Goal: Share content: Share content

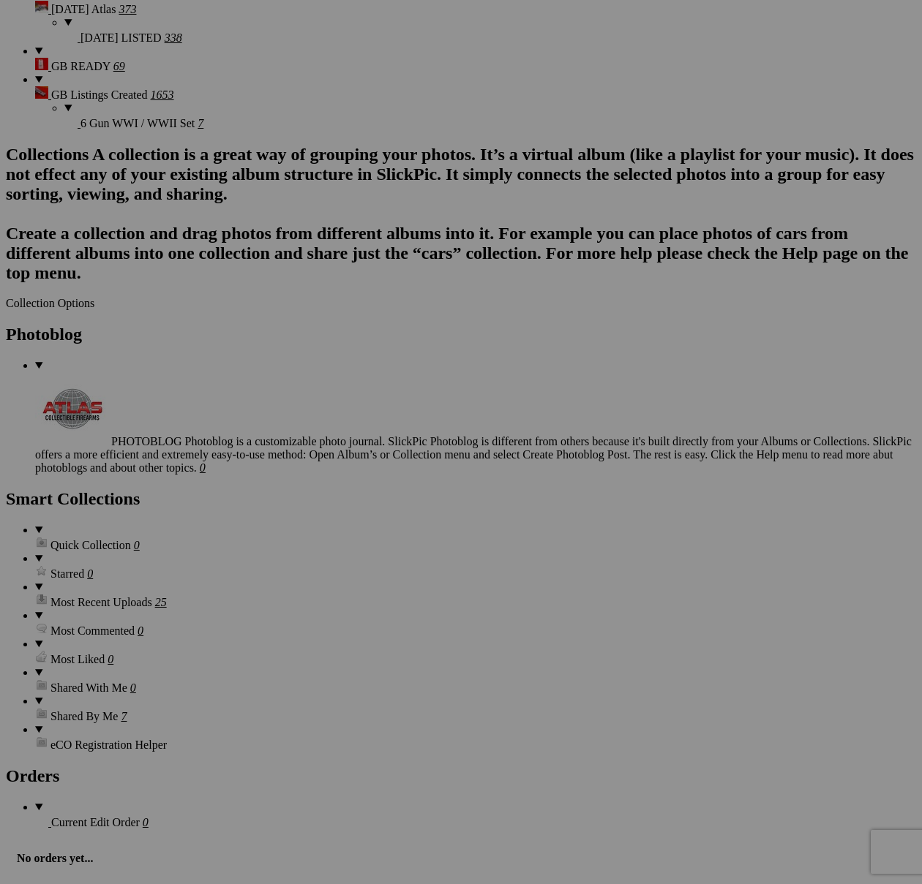
scroll to position [3574, 0]
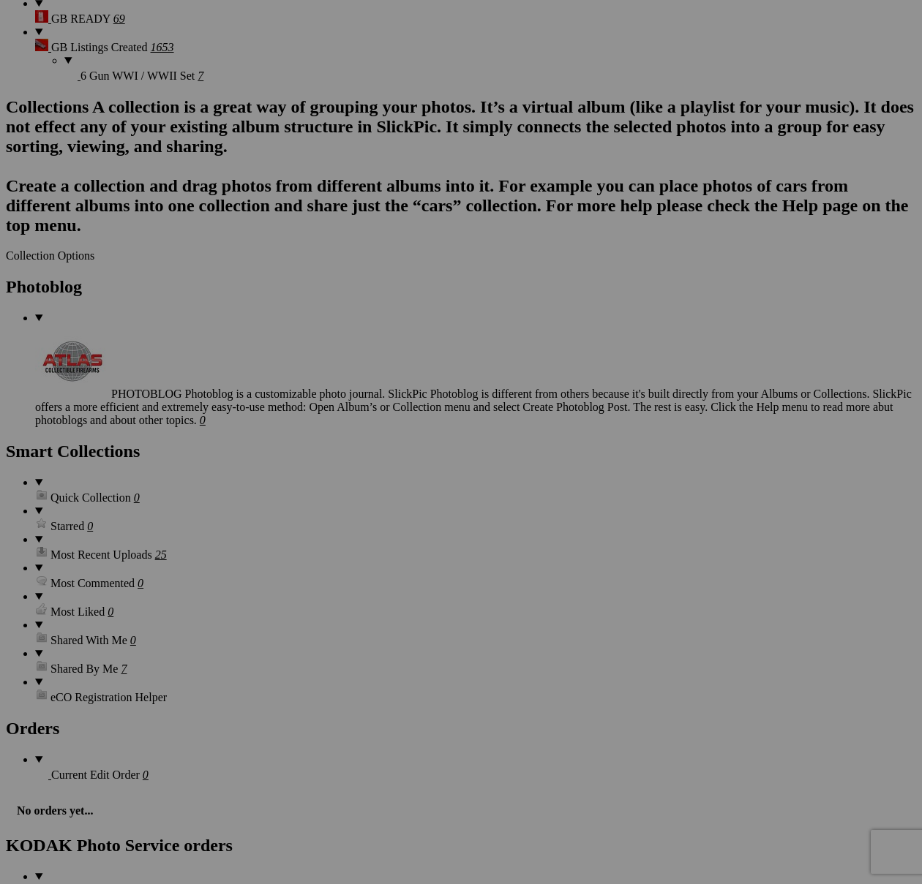
scroll to position [3617, 0]
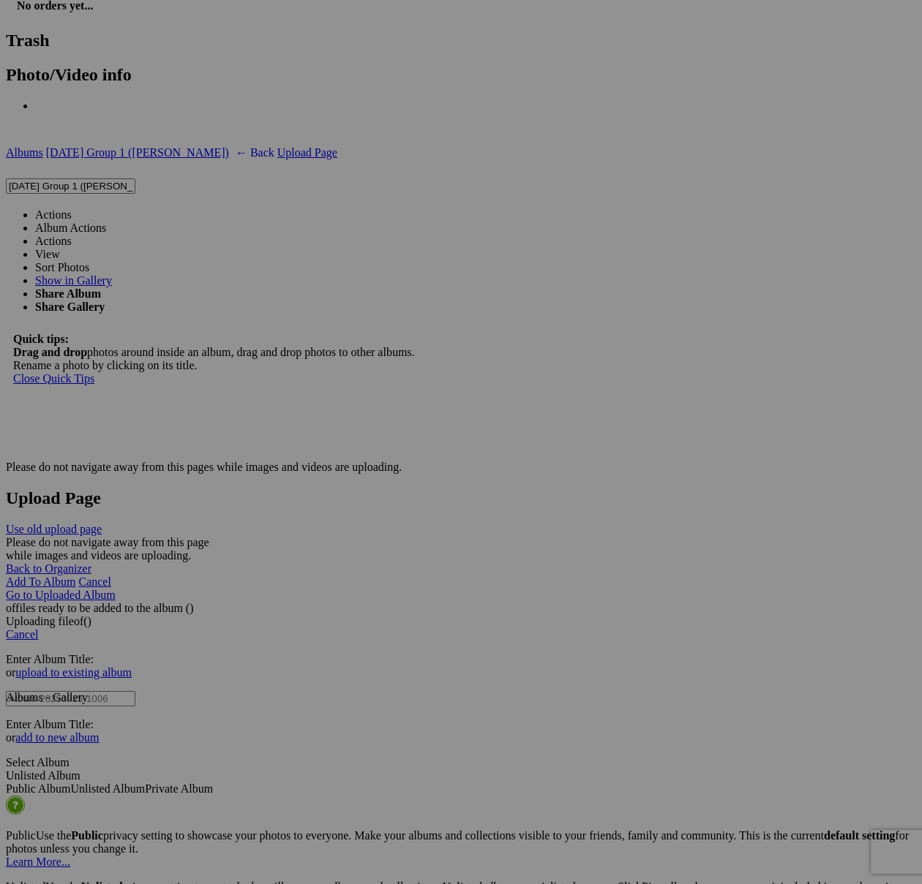
click at [72, 208] on span at bounding box center [72, 214] width 0 height 12
type textarea "<!-- SlickPic.com image hosting. HTML Bulk Share code Starts Here --> <div styl…"
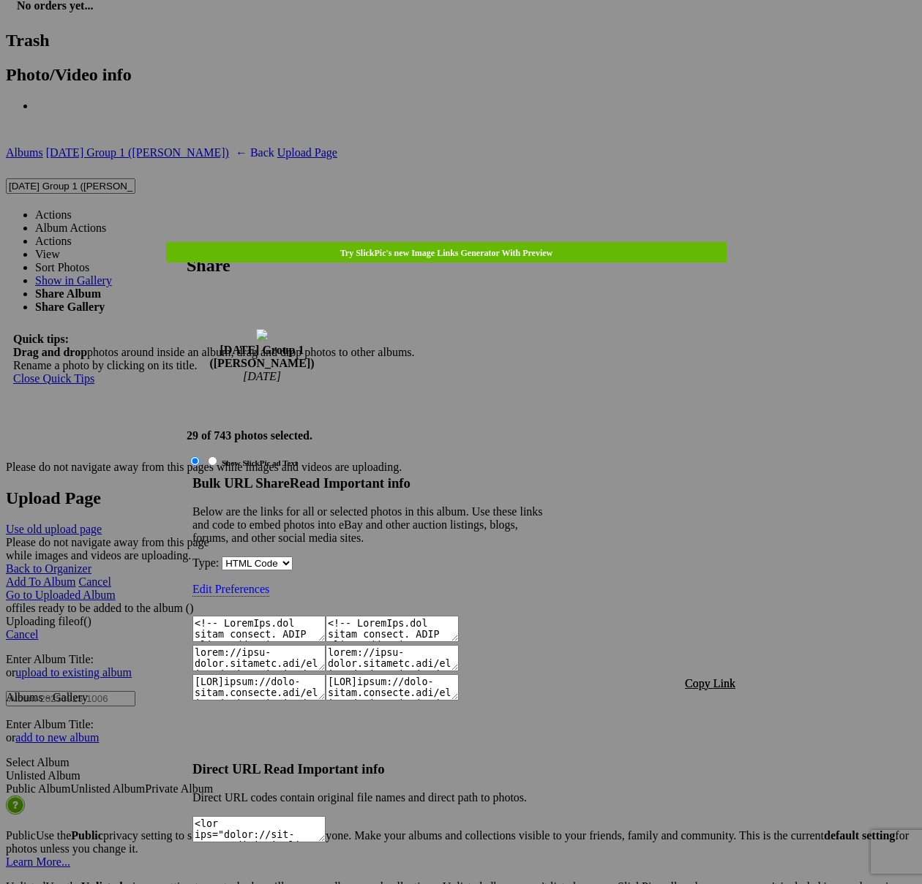
click at [710, 677] on span "Copy Link" at bounding box center [710, 683] width 50 height 12
click at [477, 39] on div at bounding box center [461, 442] width 922 height 884
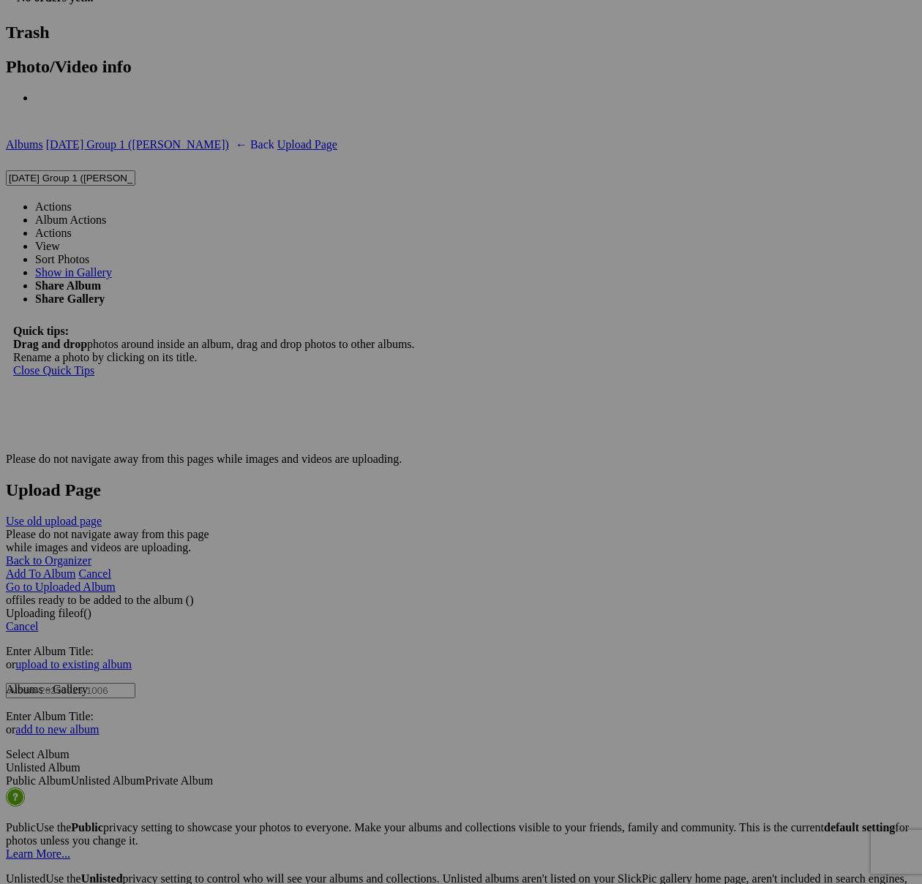
click at [72, 200] on link "Actions" at bounding box center [53, 206] width 37 height 12
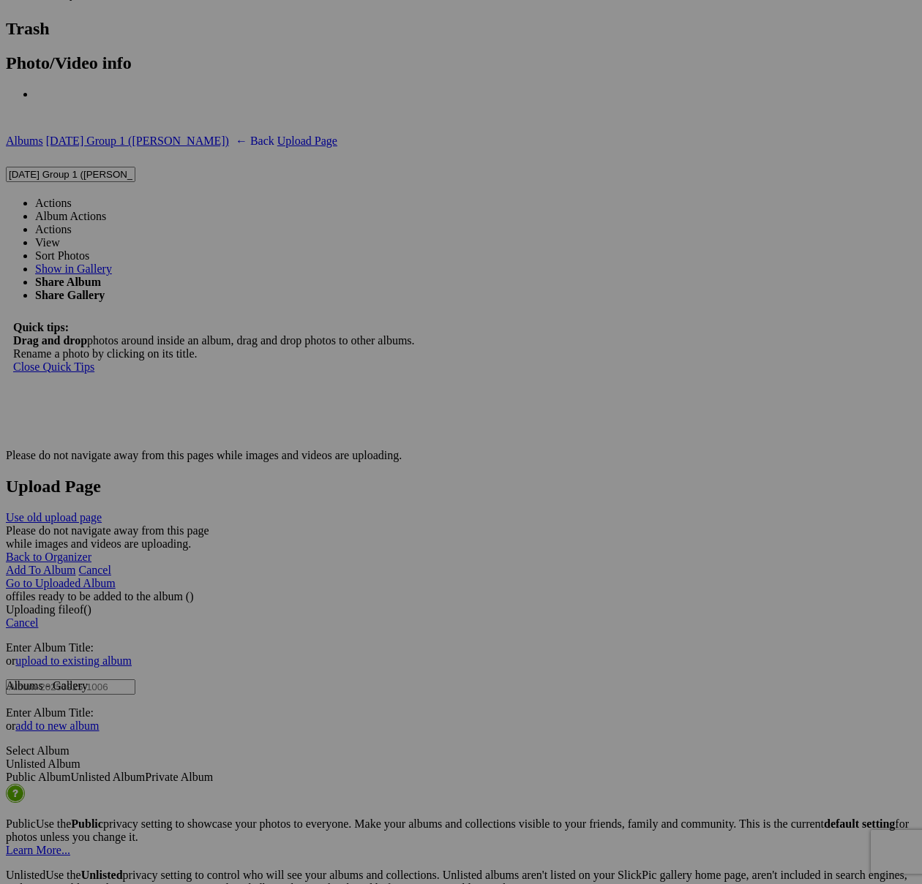
click at [72, 197] on link "Actions" at bounding box center [53, 203] width 37 height 12
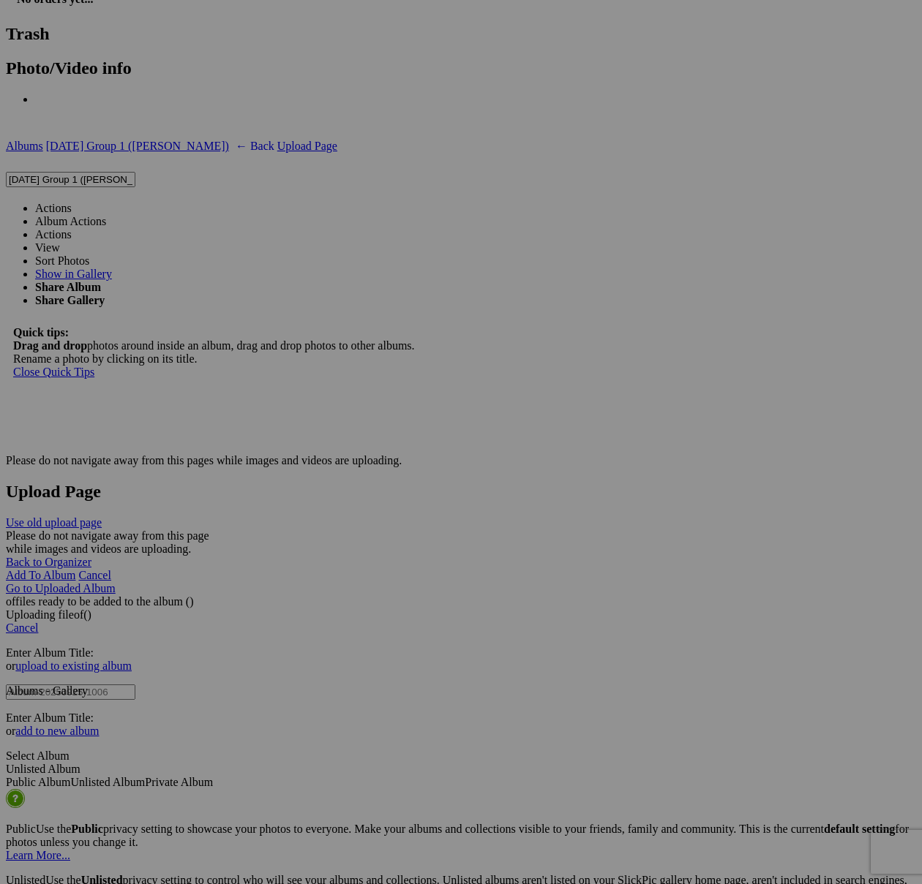
scroll to position [4554, 0]
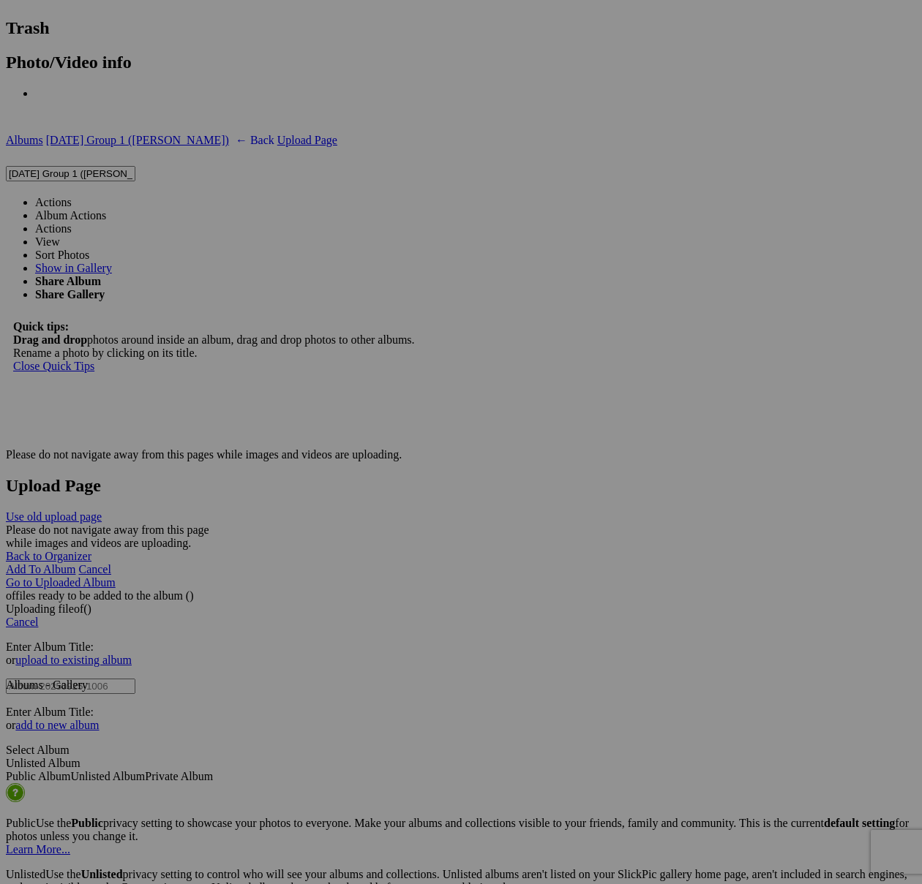
click at [72, 196] on link "Actions" at bounding box center [53, 202] width 37 height 12
click at [72, 195] on span at bounding box center [72, 201] width 0 height 12
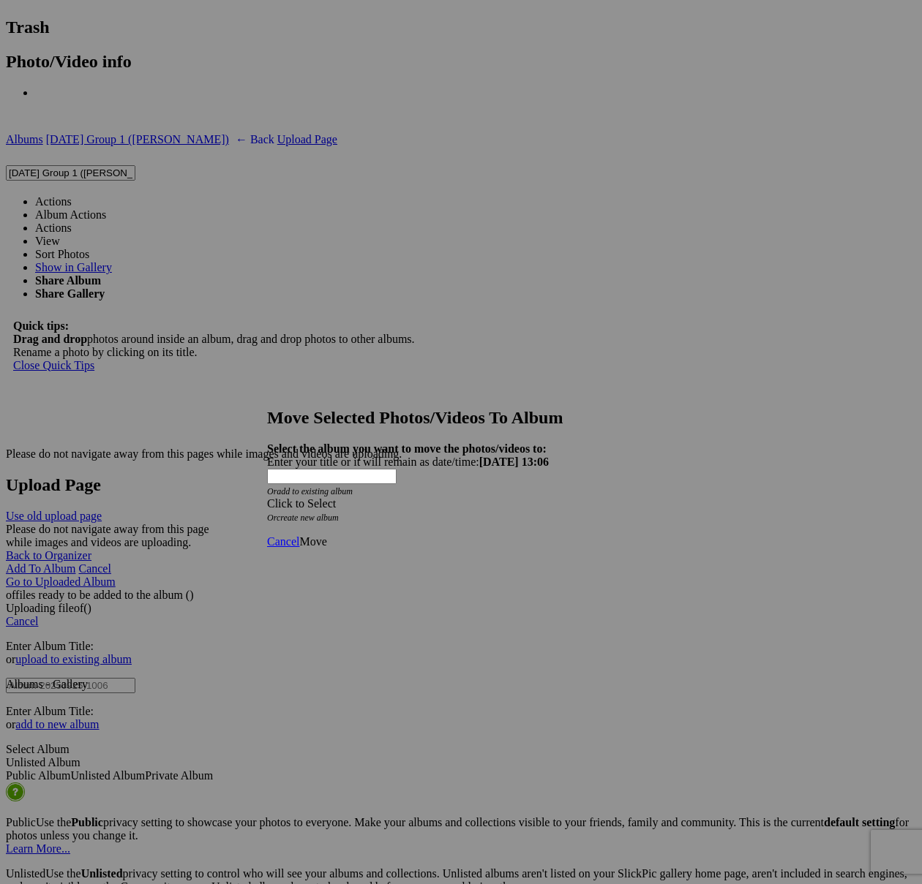
click at [339, 513] on icon "Or create new album" at bounding box center [303, 518] width 72 height 10
click at [560, 497] on div "Click to Select" at bounding box center [461, 503] width 388 height 13
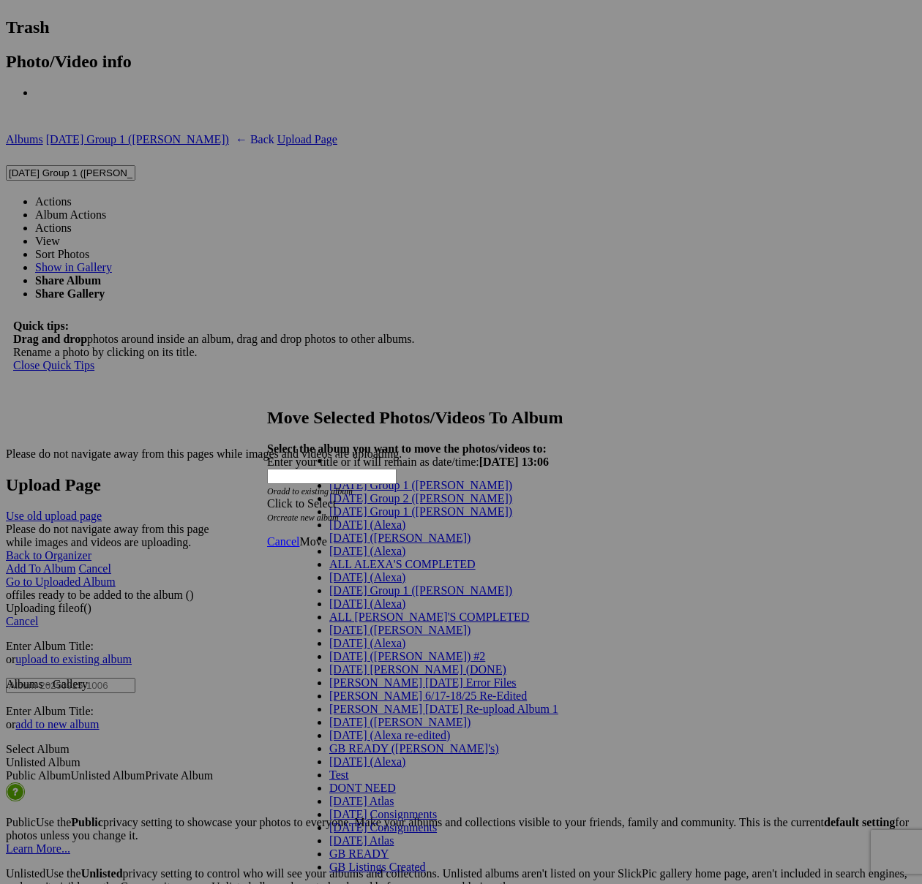
click at [380, 518] on span "[DATE] Group 1 ([PERSON_NAME])" at bounding box center [420, 511] width 183 height 12
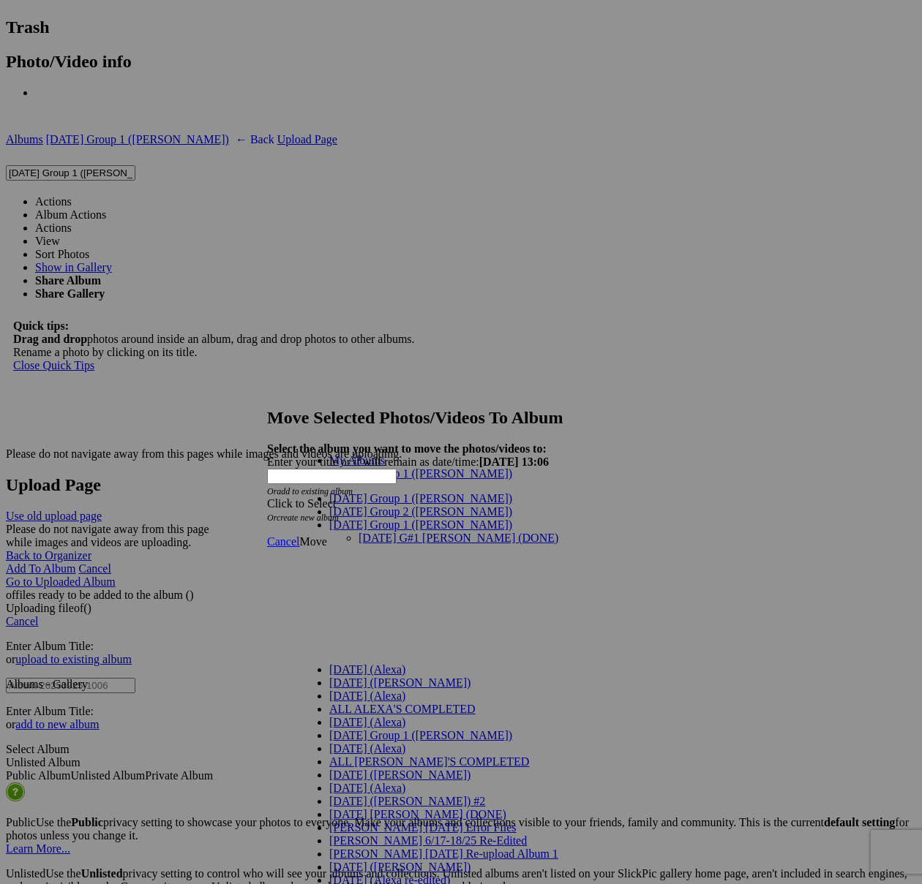
click at [383, 532] on link "[DATE] G#1 [PERSON_NAME] (DONE)" at bounding box center [458, 538] width 200 height 12
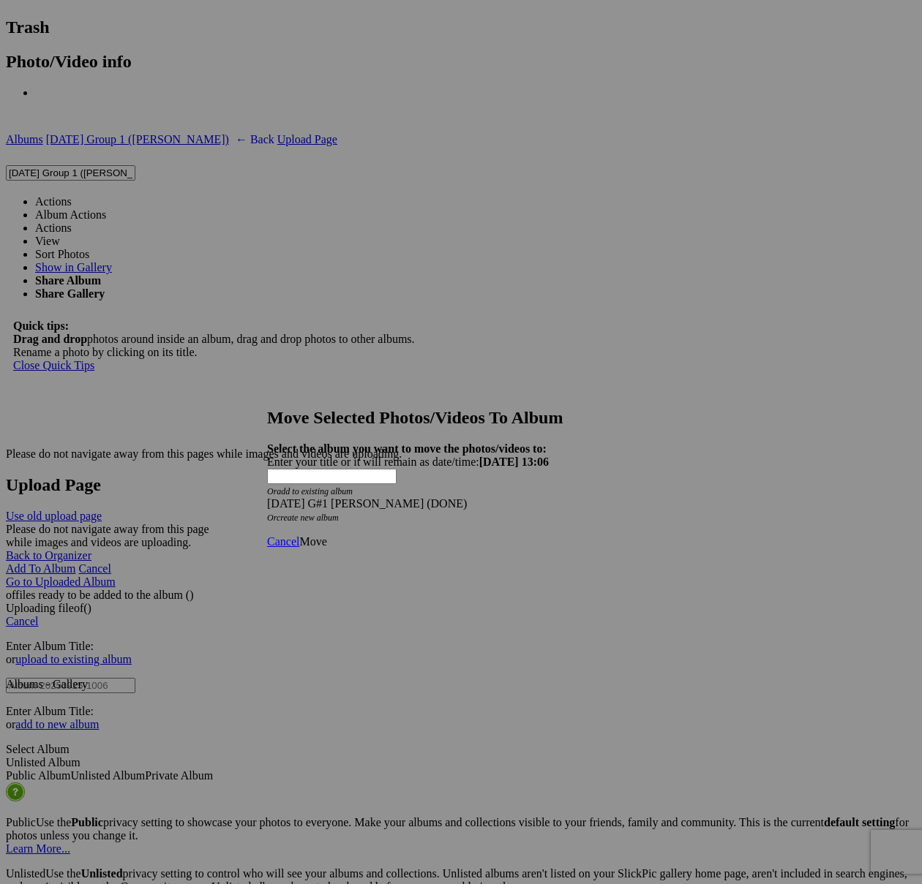
click at [326, 535] on link "Move" at bounding box center [312, 541] width 27 height 12
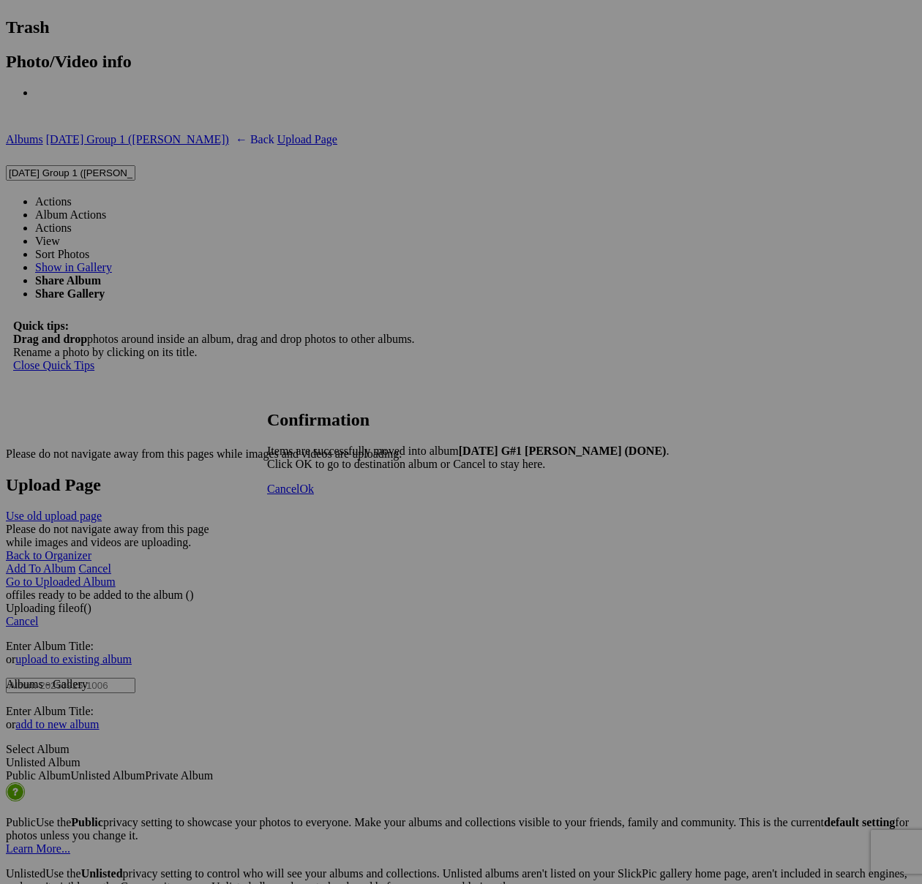
click at [299, 495] on span "Cancel" at bounding box center [283, 489] width 32 height 12
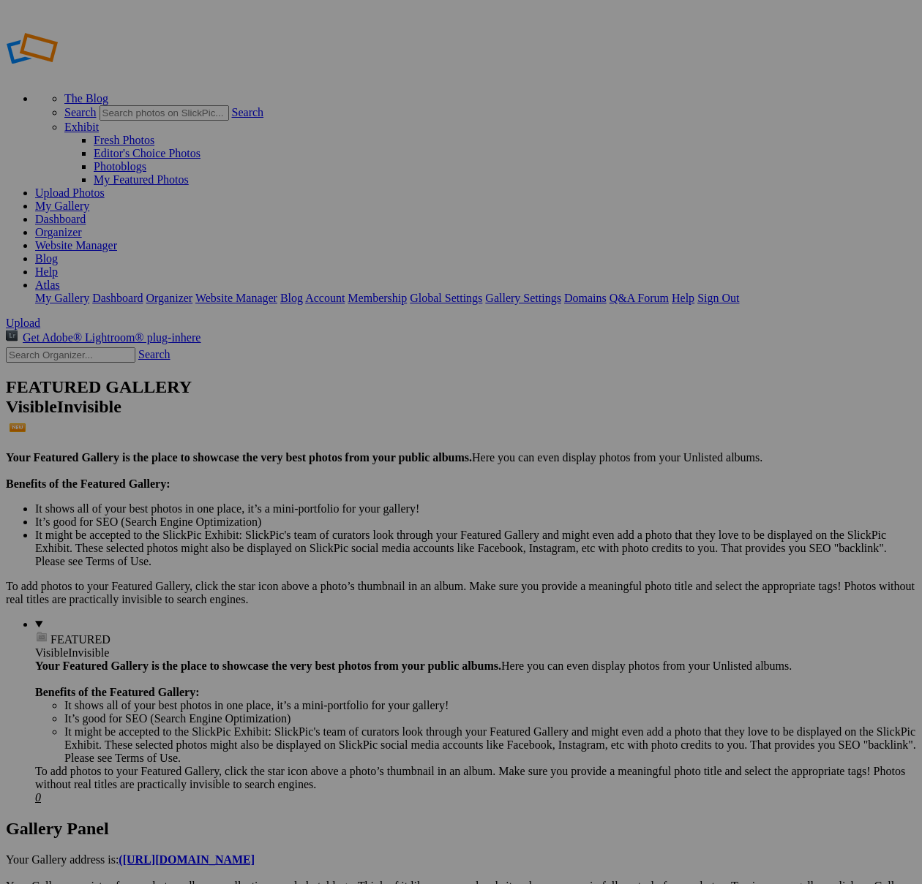
type input "[DATE] Group 2 ([PERSON_NAME])"
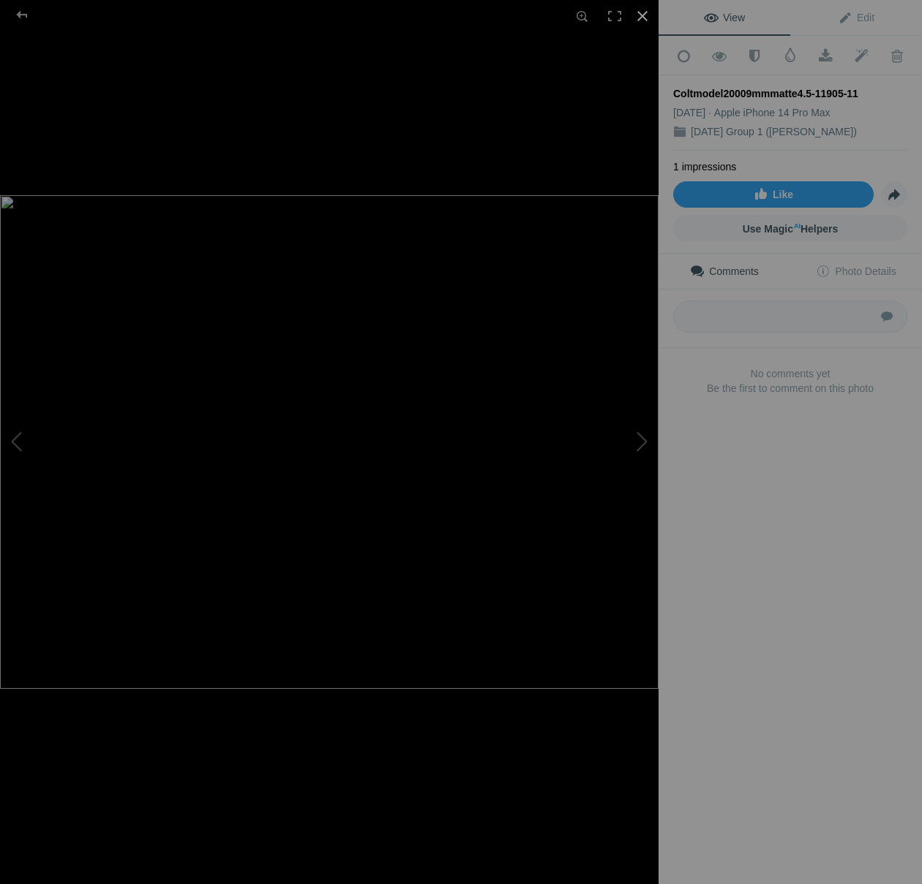
click at [649, 20] on div at bounding box center [642, 16] width 32 height 32
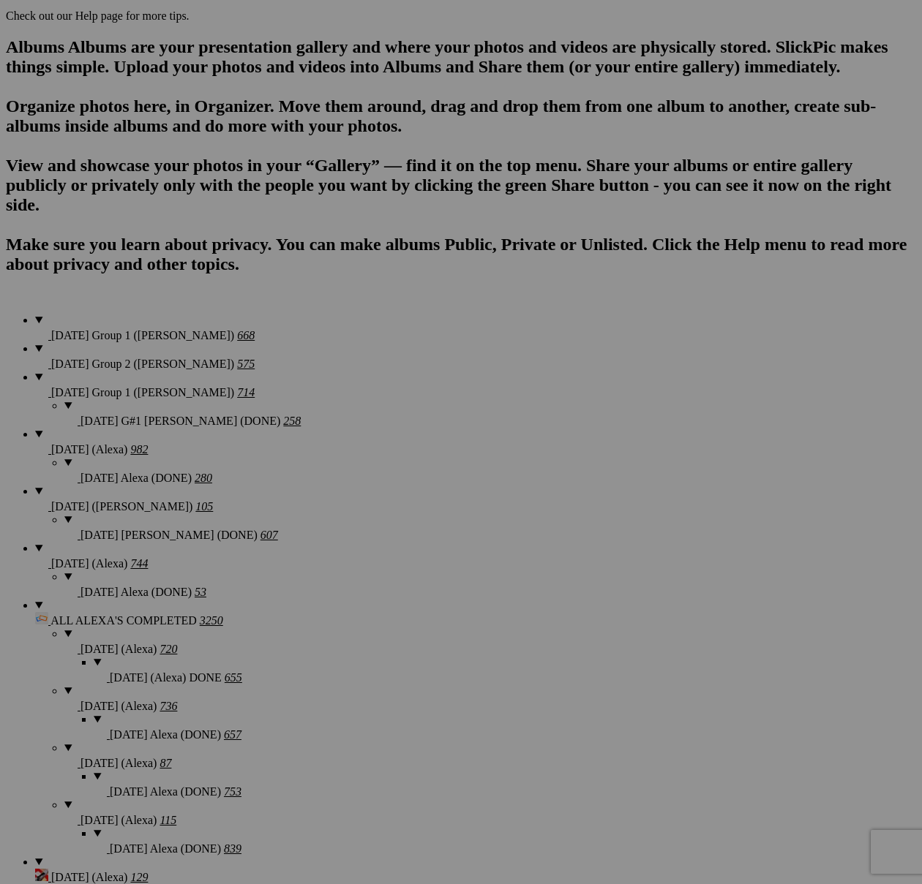
scroll to position [938, 0]
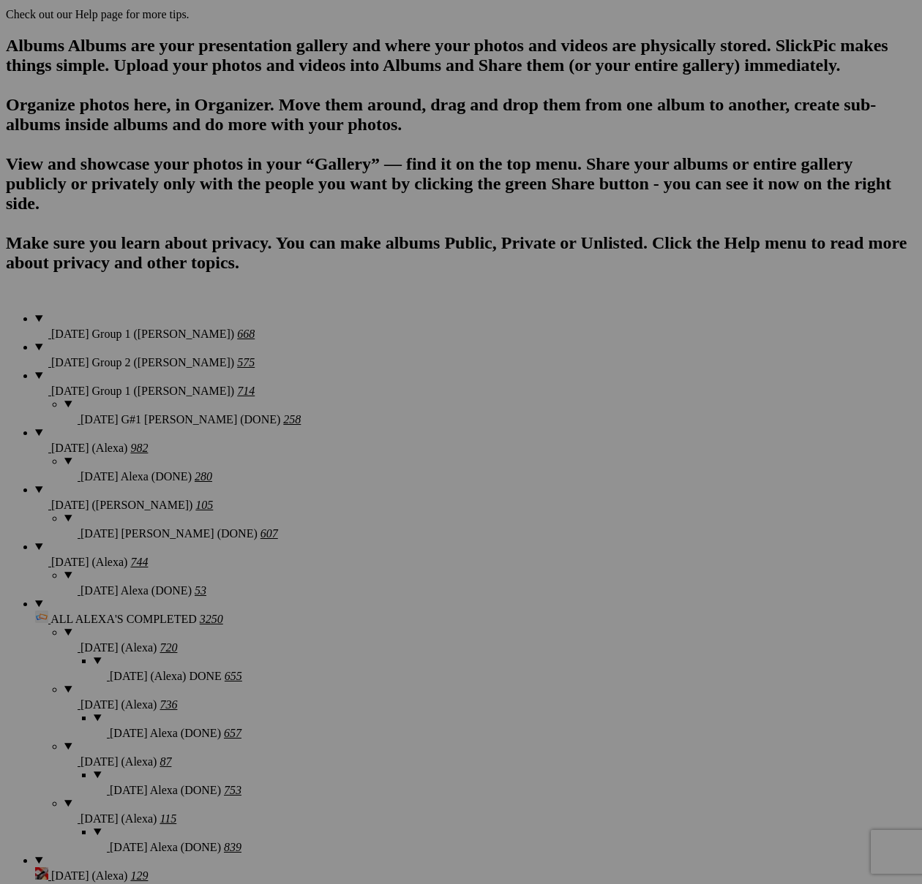
click at [0, 0] on div "View Edit Add to Quick Collection Remove from Quick Collection Hide from Public…" at bounding box center [0, 0] width 0 height 0
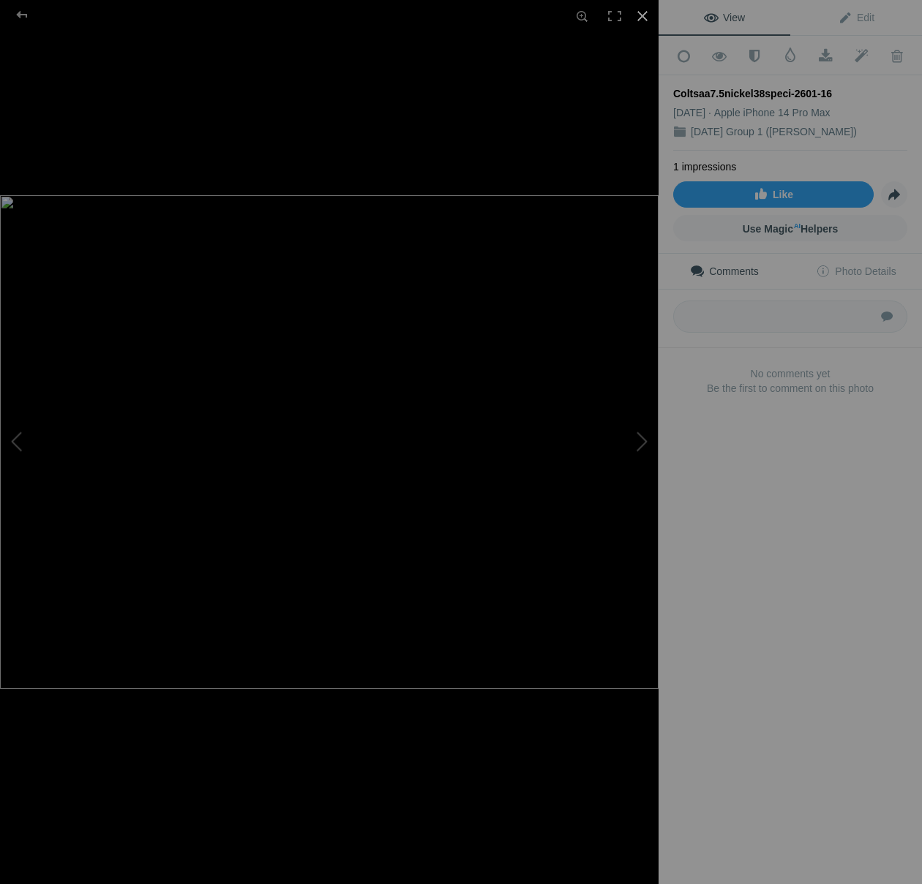
click at [644, 18] on div at bounding box center [642, 16] width 32 height 32
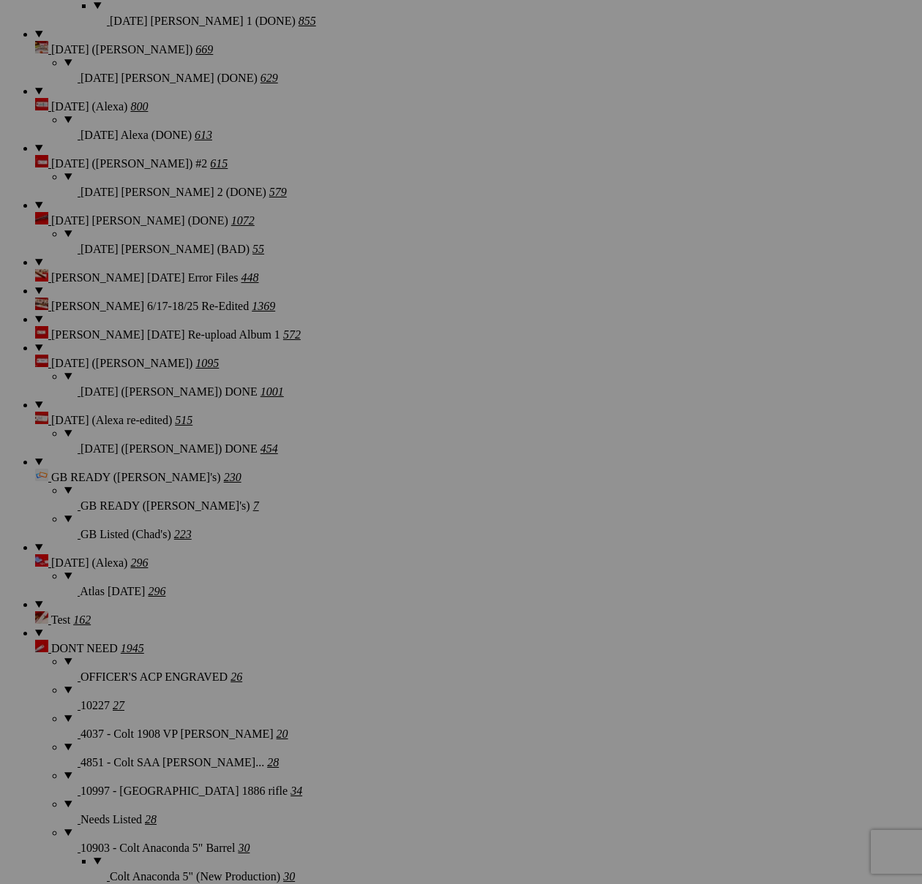
scroll to position [2308, 0]
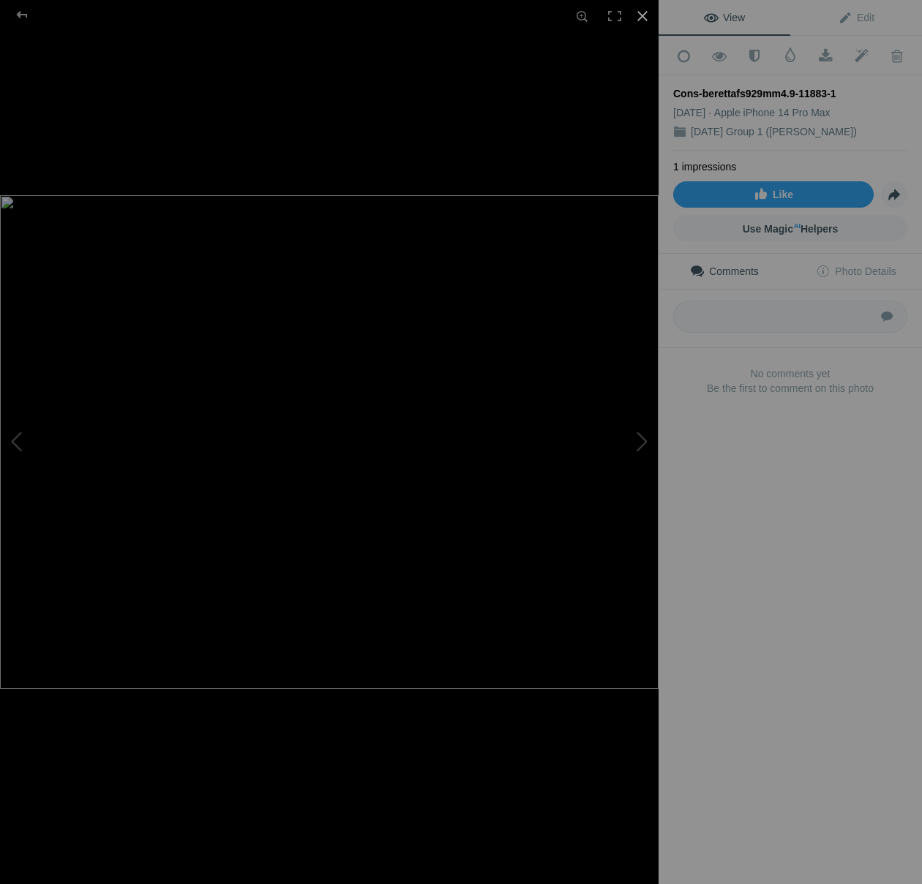
click at [638, 12] on div at bounding box center [642, 16] width 32 height 32
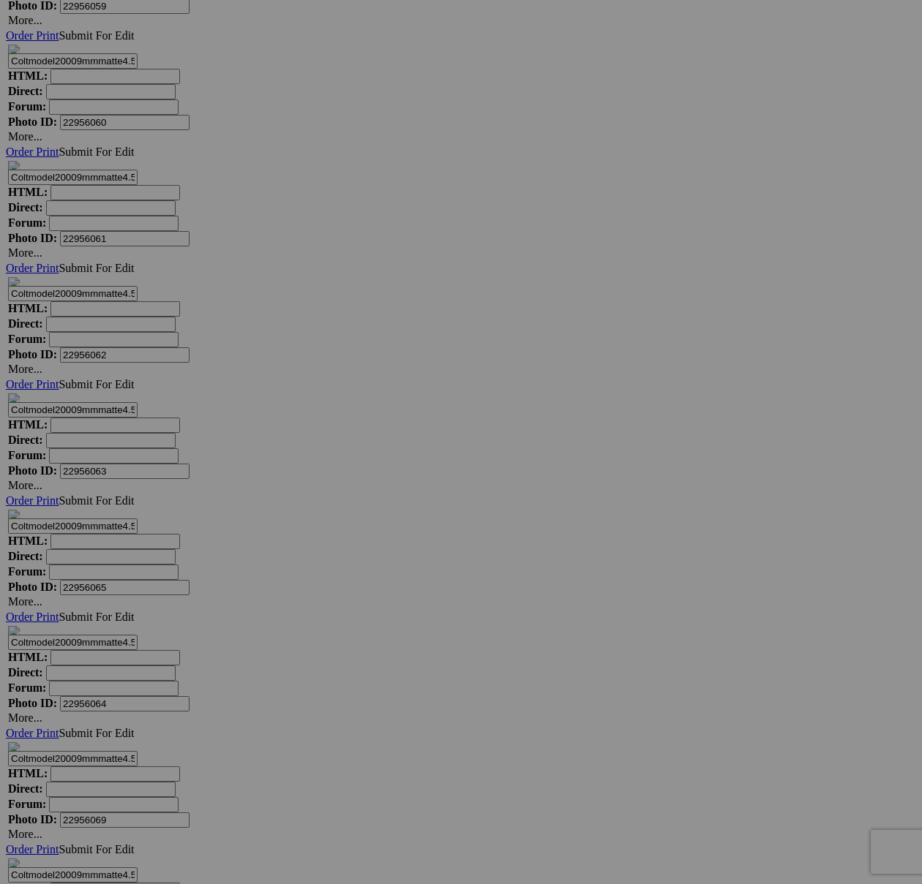
scroll to position [8359, 0]
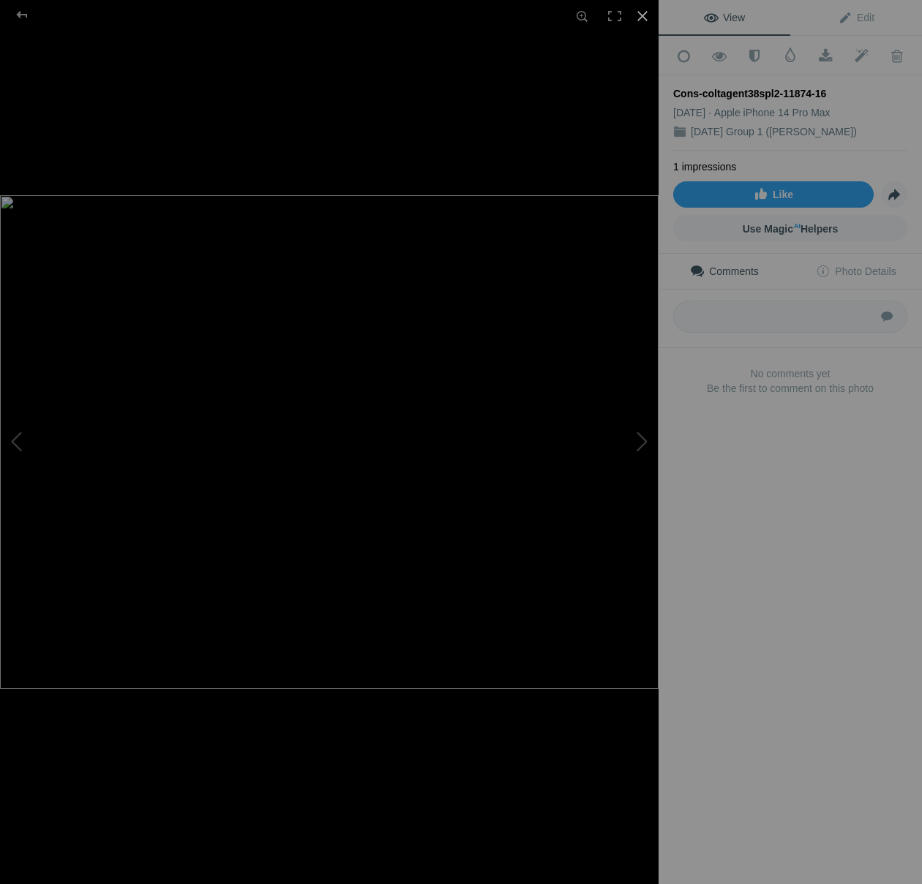
click at [643, 15] on div at bounding box center [642, 16] width 32 height 32
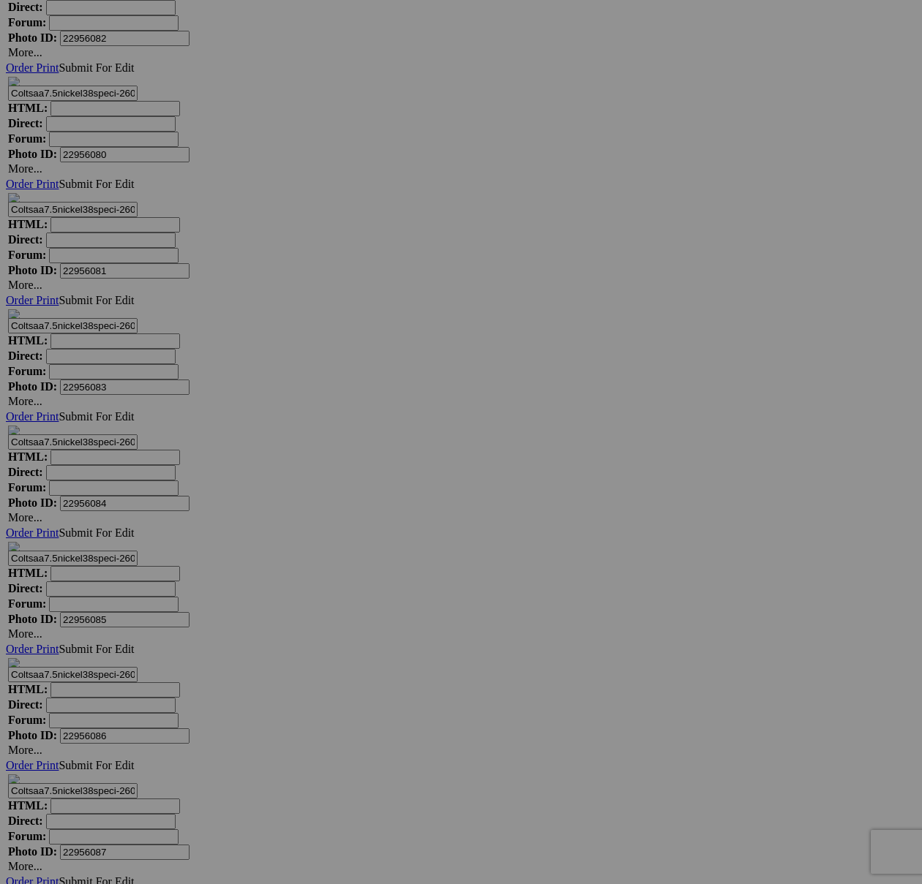
scroll to position [10869, 0]
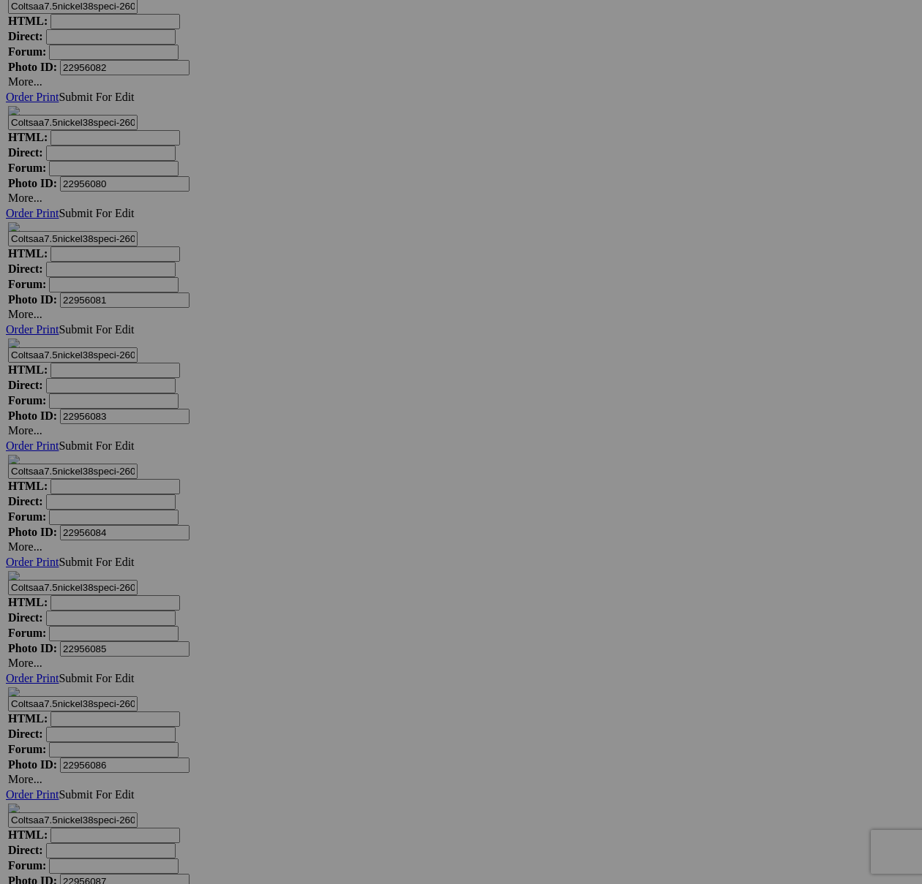
click at [0, 0] on div "View Edit Add to Quick Collection Remove from Quick Collection Hide from Public…" at bounding box center [0, 0] width 0 height 0
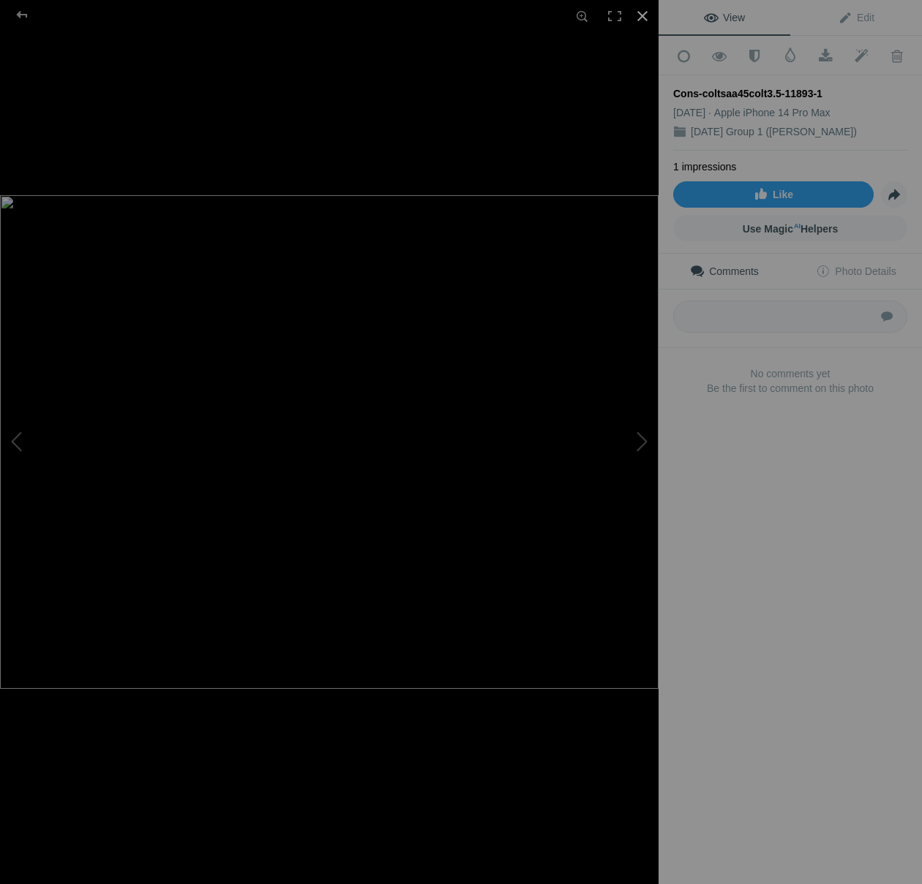
click at [649, 21] on div at bounding box center [642, 16] width 32 height 32
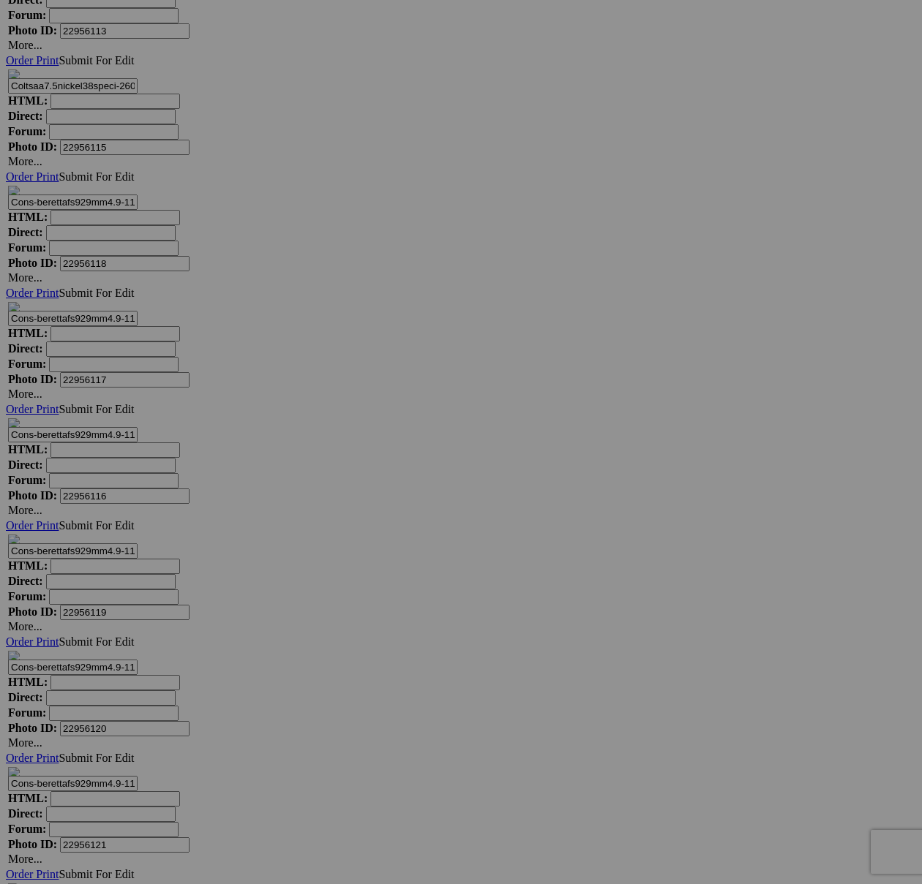
scroll to position [14734, 0]
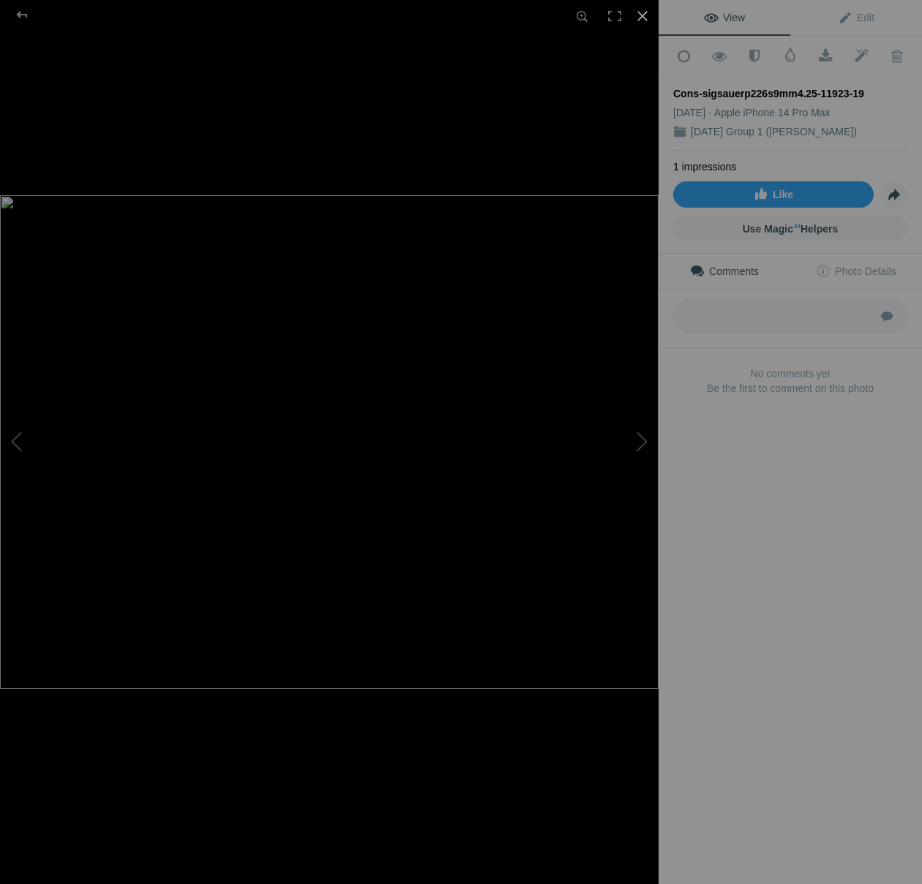
click at [643, 20] on div at bounding box center [642, 16] width 32 height 32
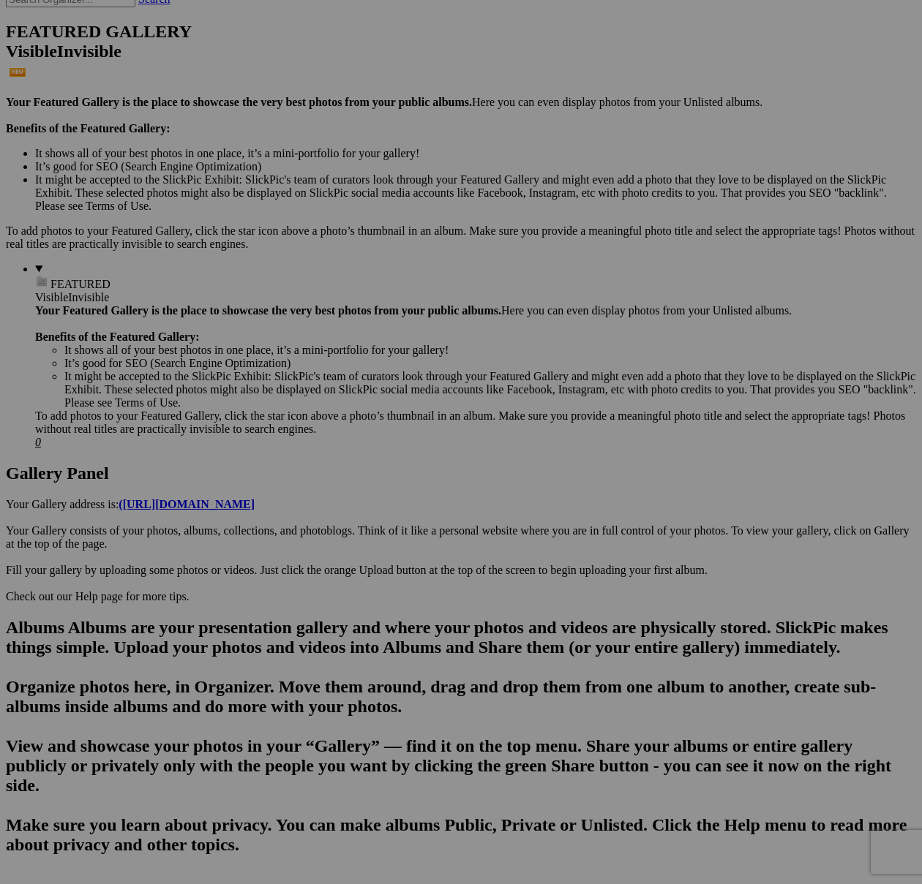
scroll to position [0, 0]
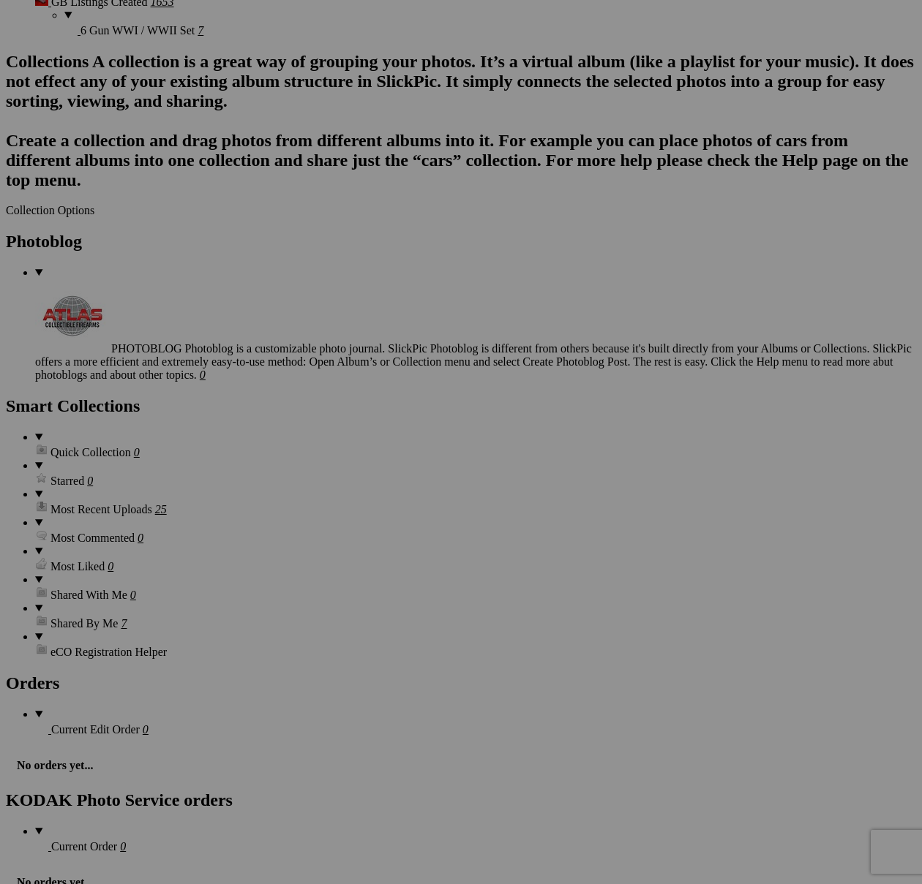
scroll to position [3668, 0]
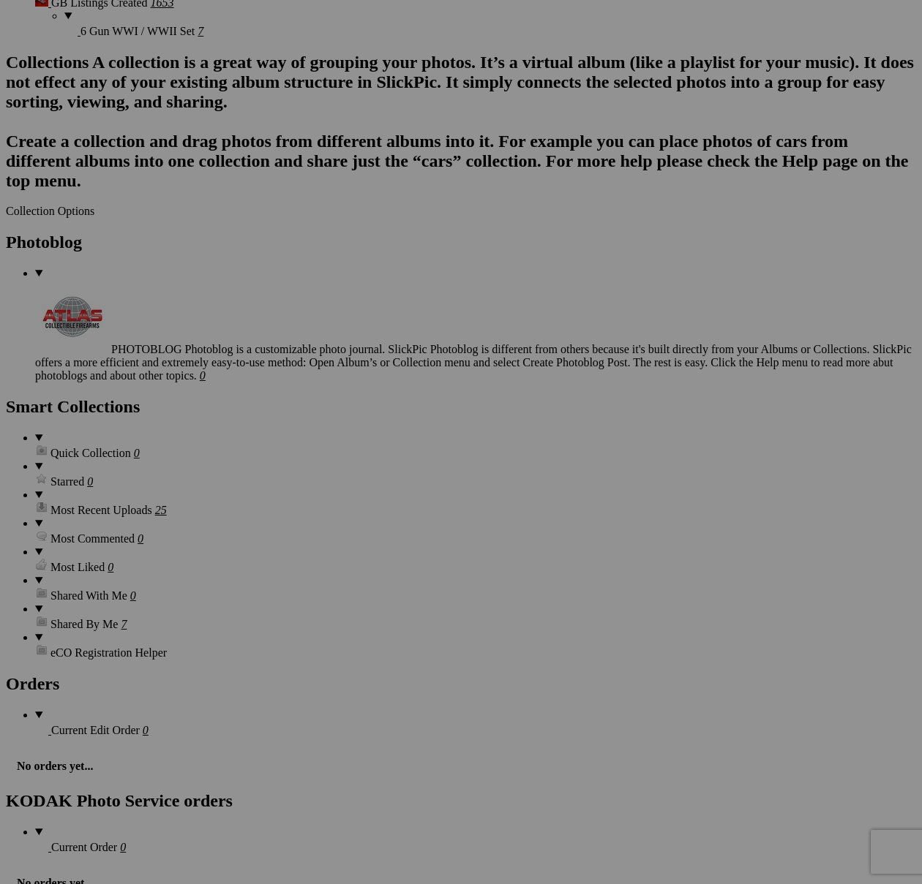
scroll to position [3669, 0]
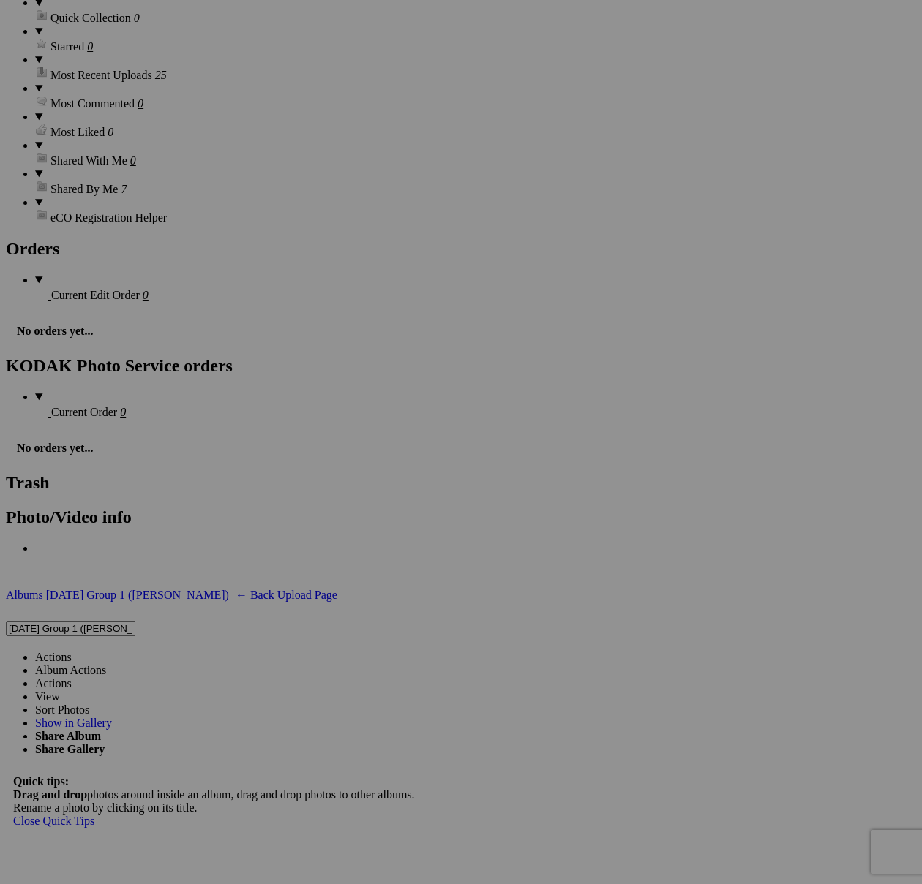
scroll to position [4022, 0]
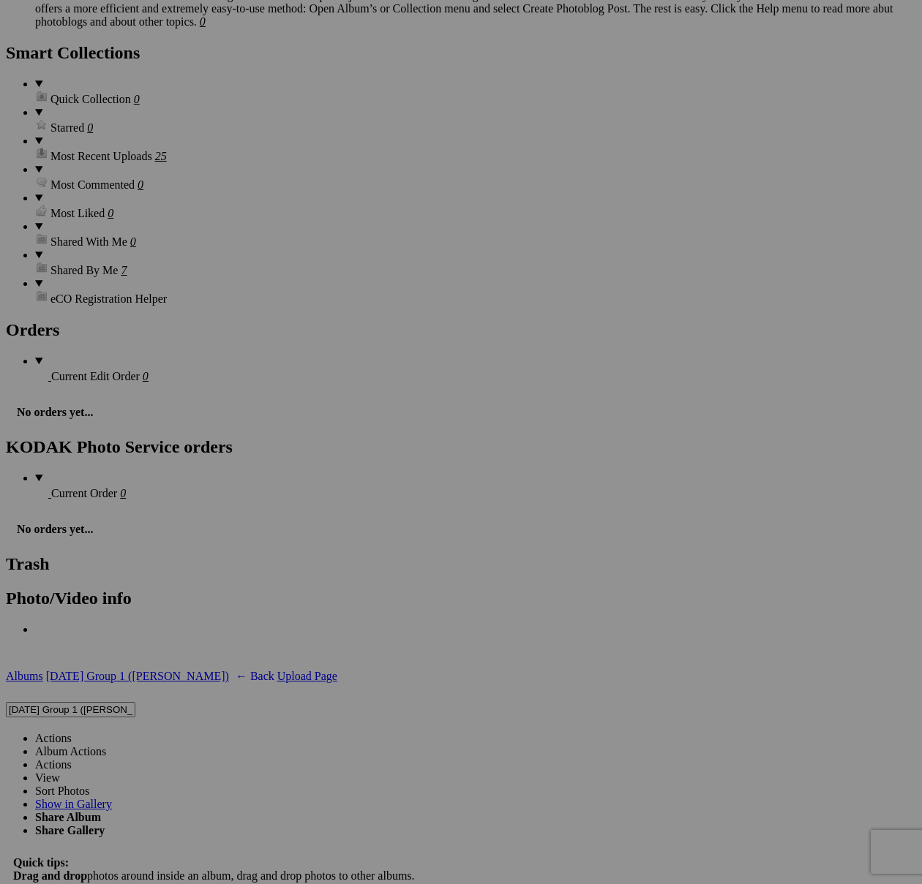
scroll to position [4018, 0]
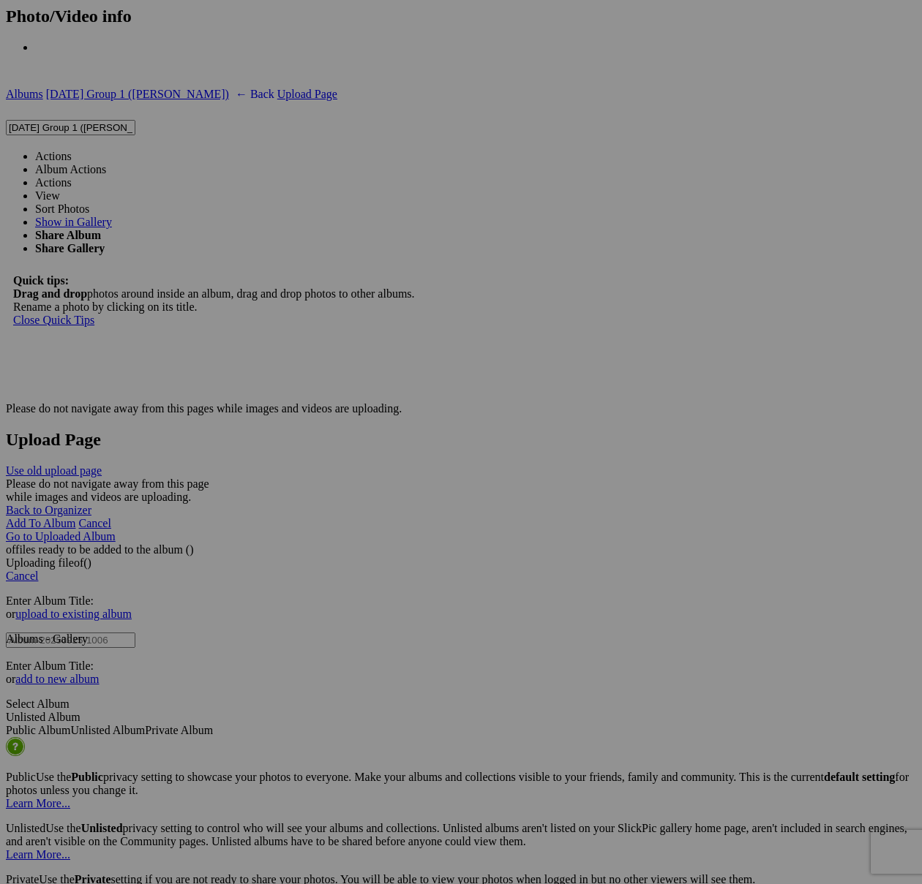
scroll to position [4967, 0]
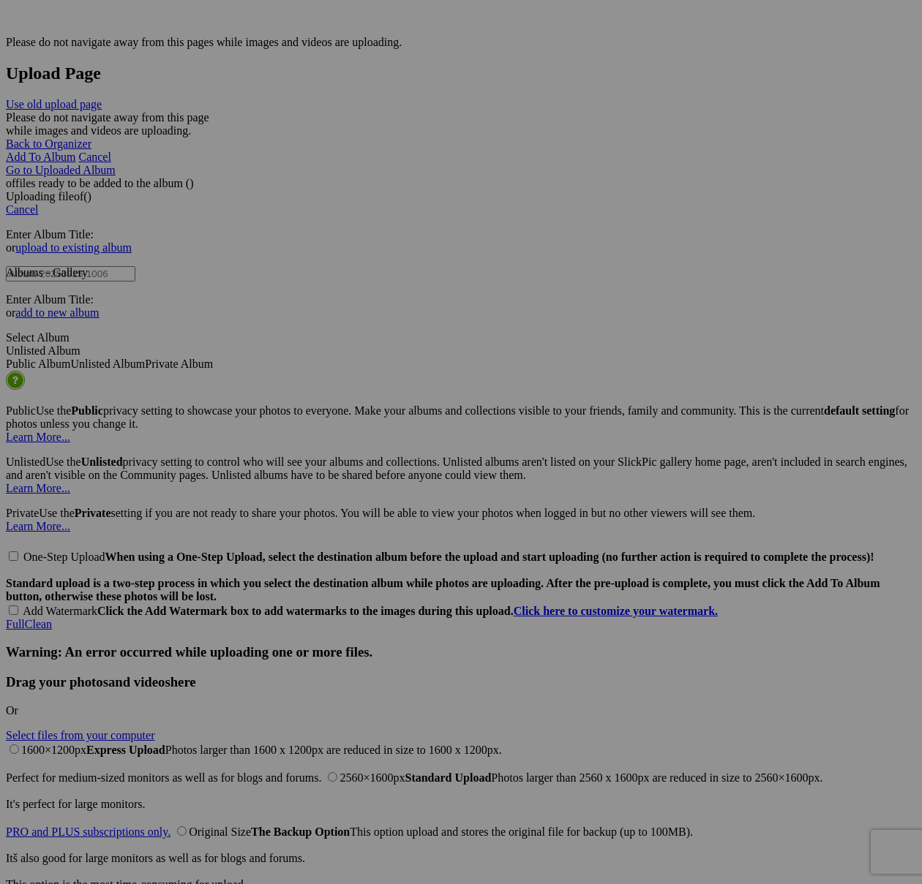
type textarea "<!-- SlickPic.com image hosting. HTML Bulk Share code Starts Here --> <div styl…"
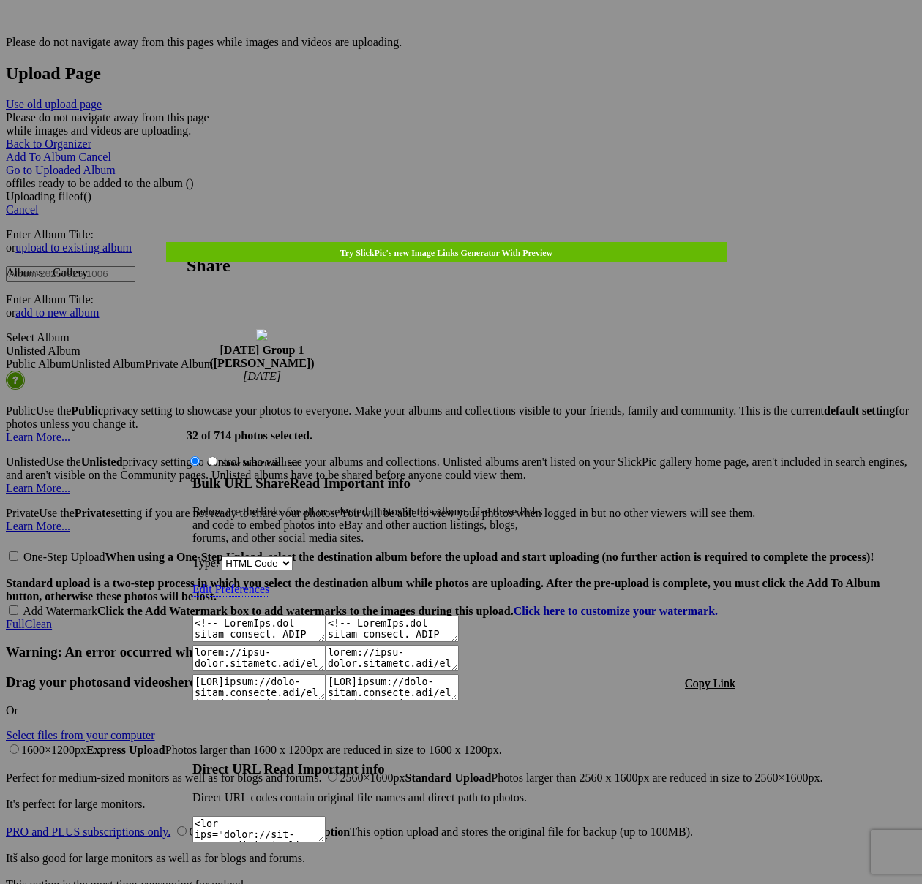
click at [543, 475] on div "Bulk URL Share Read Important info Below are the links for all or selected phot…" at bounding box center [367, 611] width 351 height 273
click at [724, 677] on span "Copy Link" at bounding box center [710, 683] width 50 height 12
click at [491, 43] on div at bounding box center [461, 442] width 922 height 884
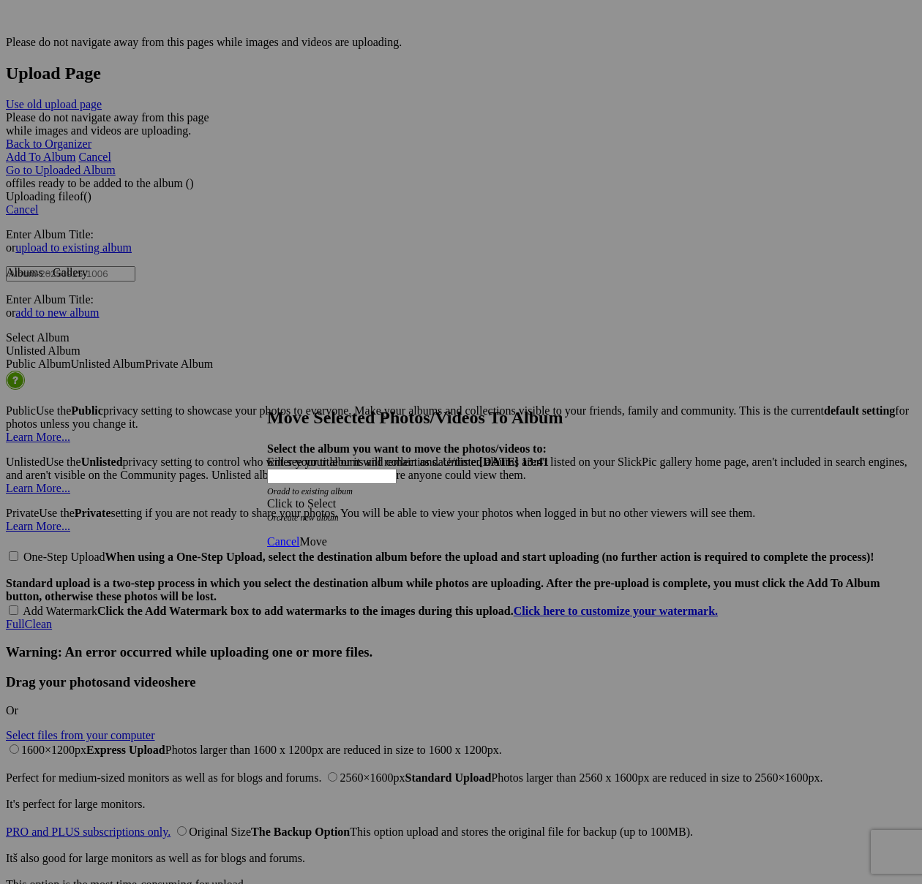
click at [267, 497] on span at bounding box center [267, 503] width 0 height 12
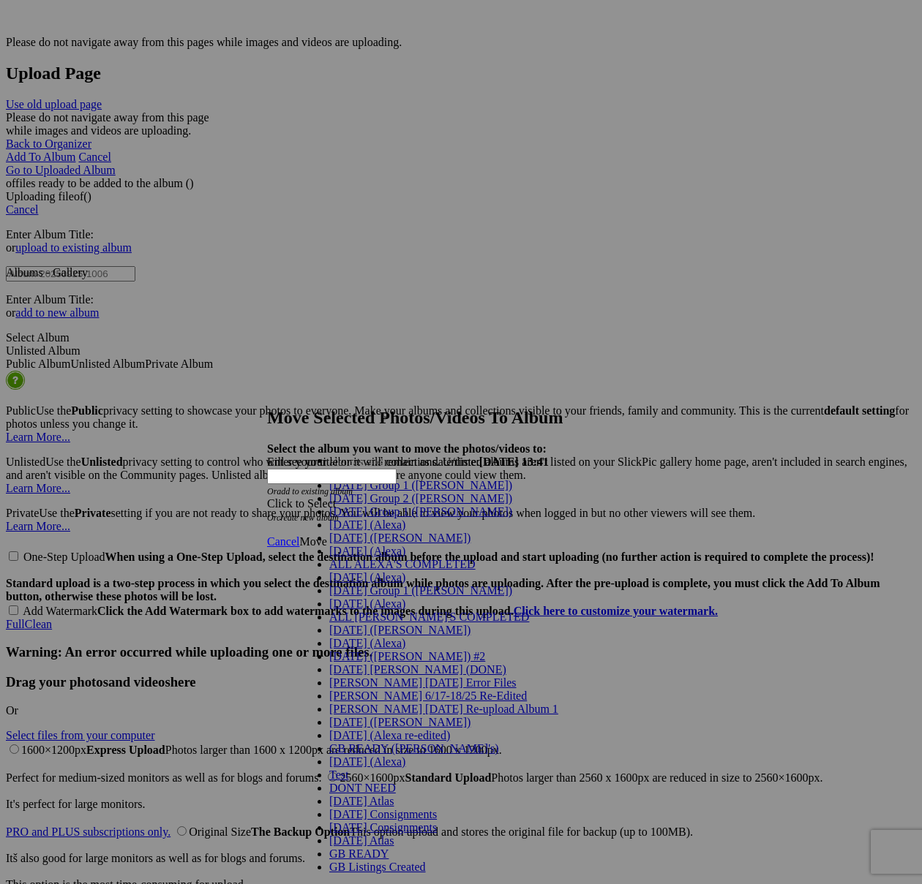
click at [384, 518] on span "[DATE] Group 1 ([PERSON_NAME])" at bounding box center [420, 511] width 183 height 12
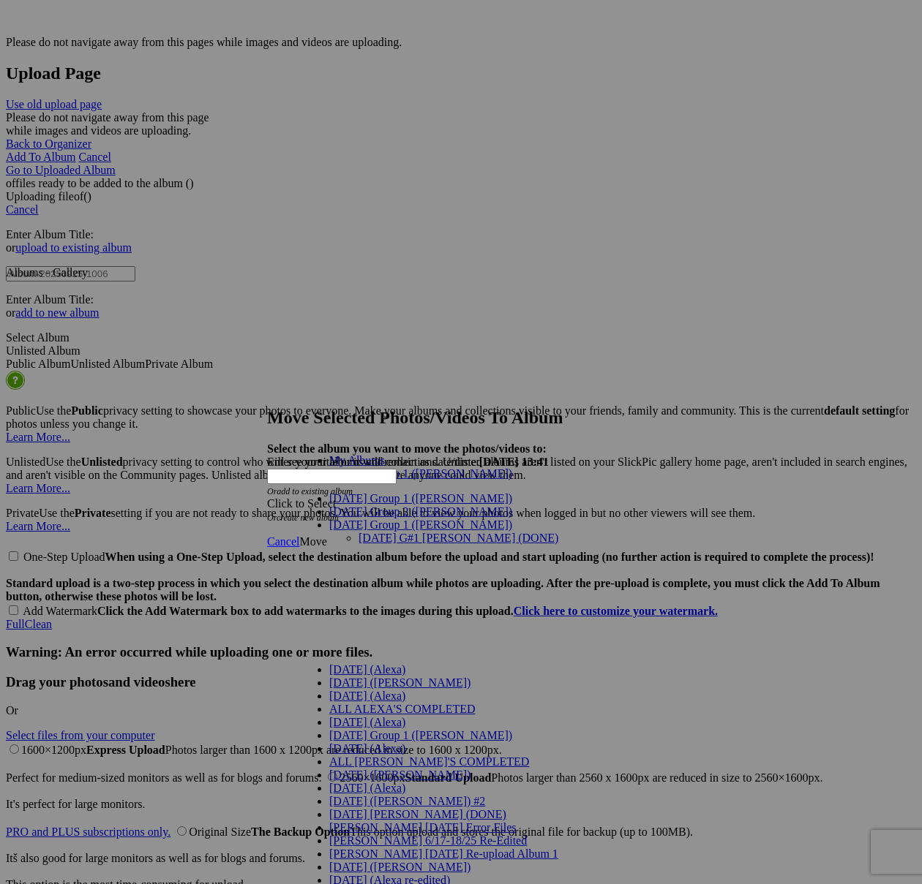
click at [379, 532] on link "[DATE] G#1 [PERSON_NAME] (DONE)" at bounding box center [458, 538] width 200 height 12
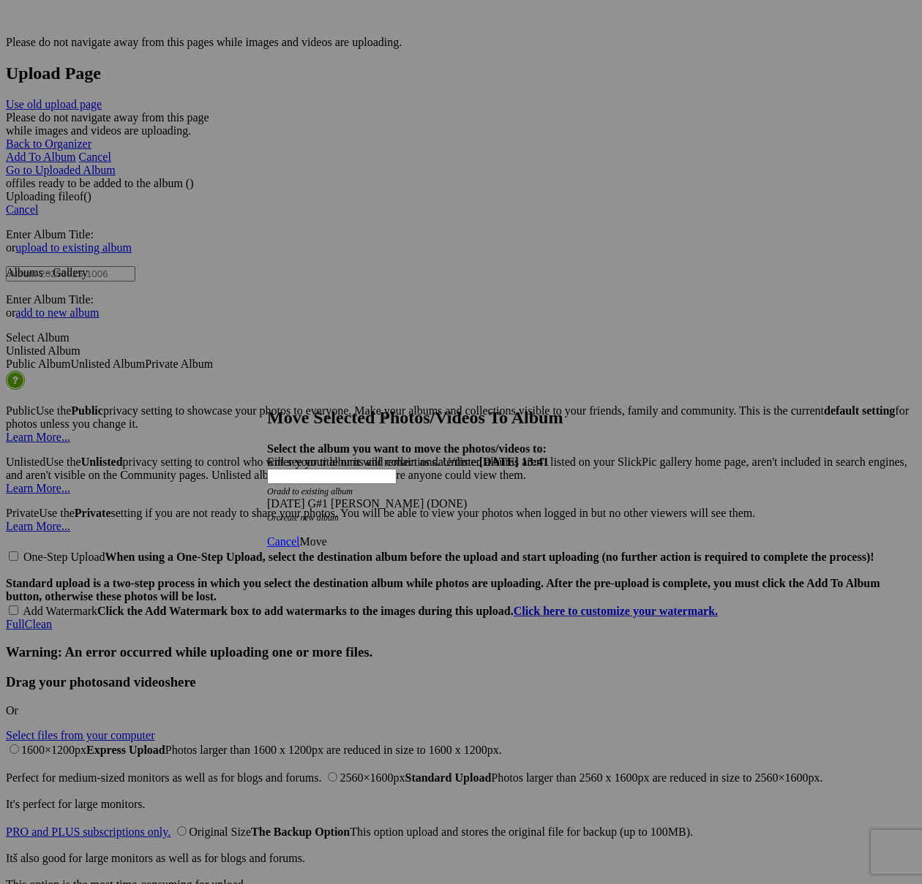
click at [326, 535] on span "Move" at bounding box center [312, 541] width 27 height 12
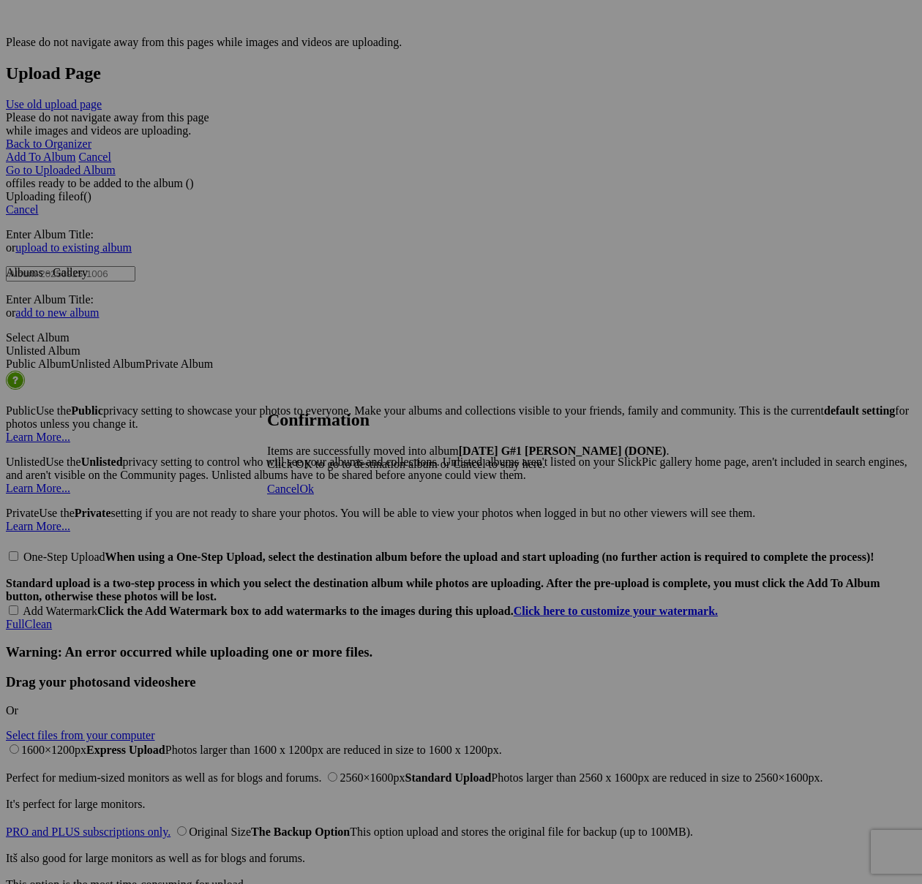
click at [299, 495] on span "Cancel" at bounding box center [283, 489] width 32 height 12
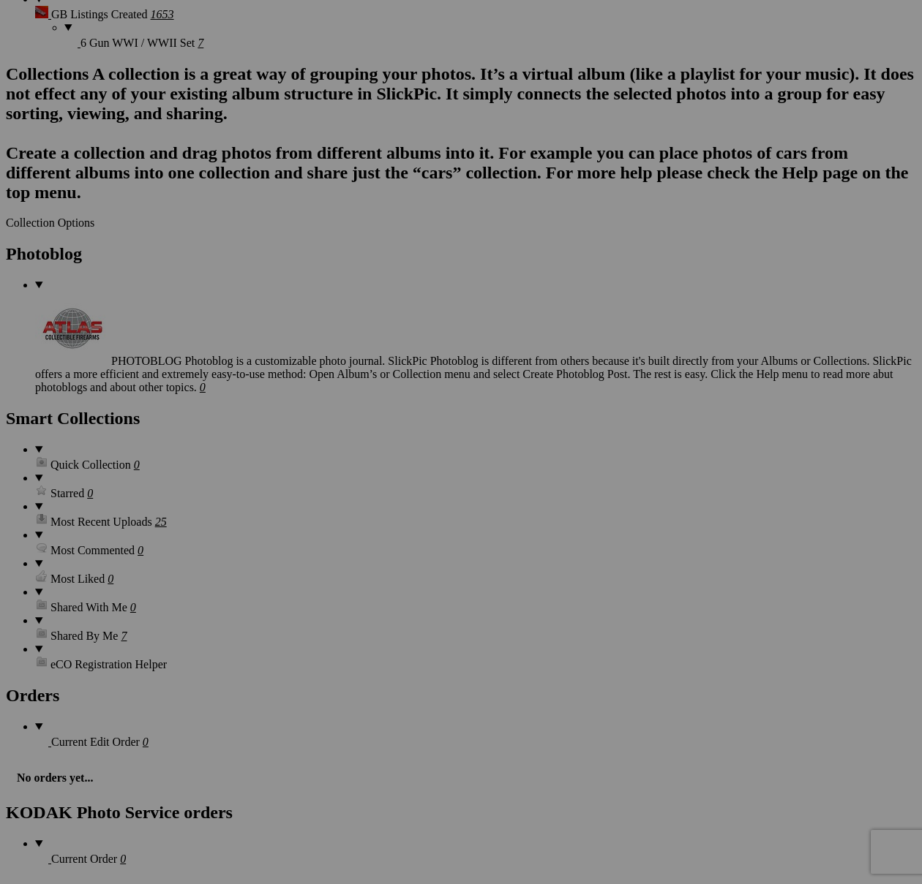
scroll to position [3652, 0]
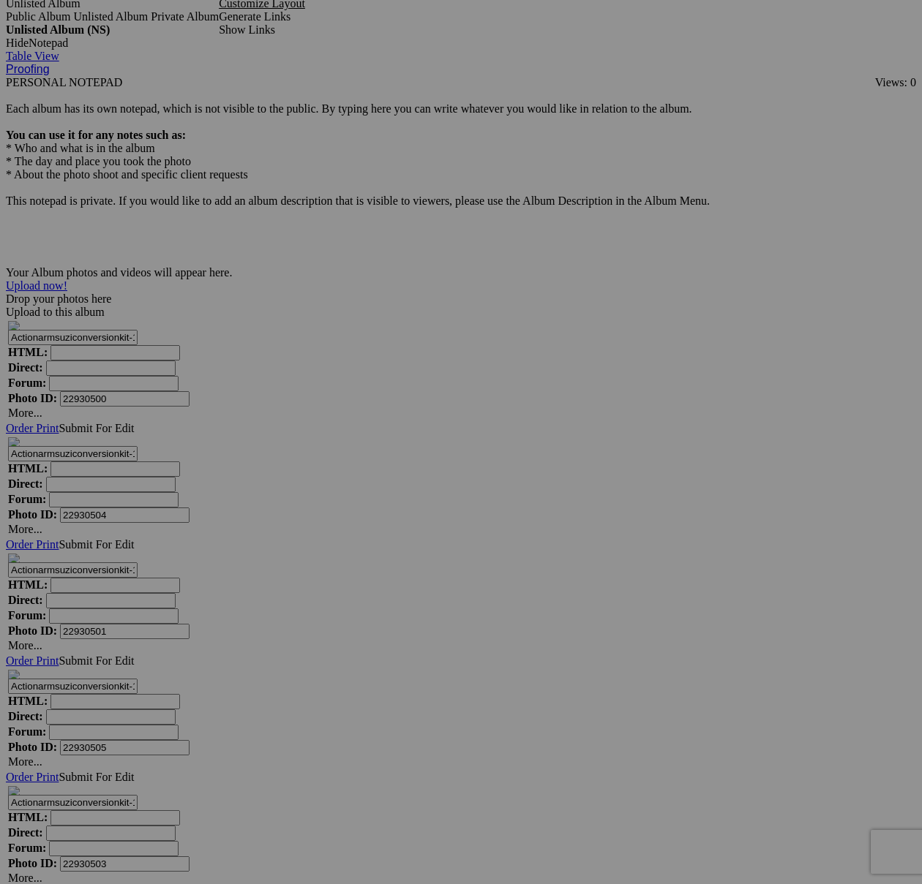
scroll to position [6350, 0]
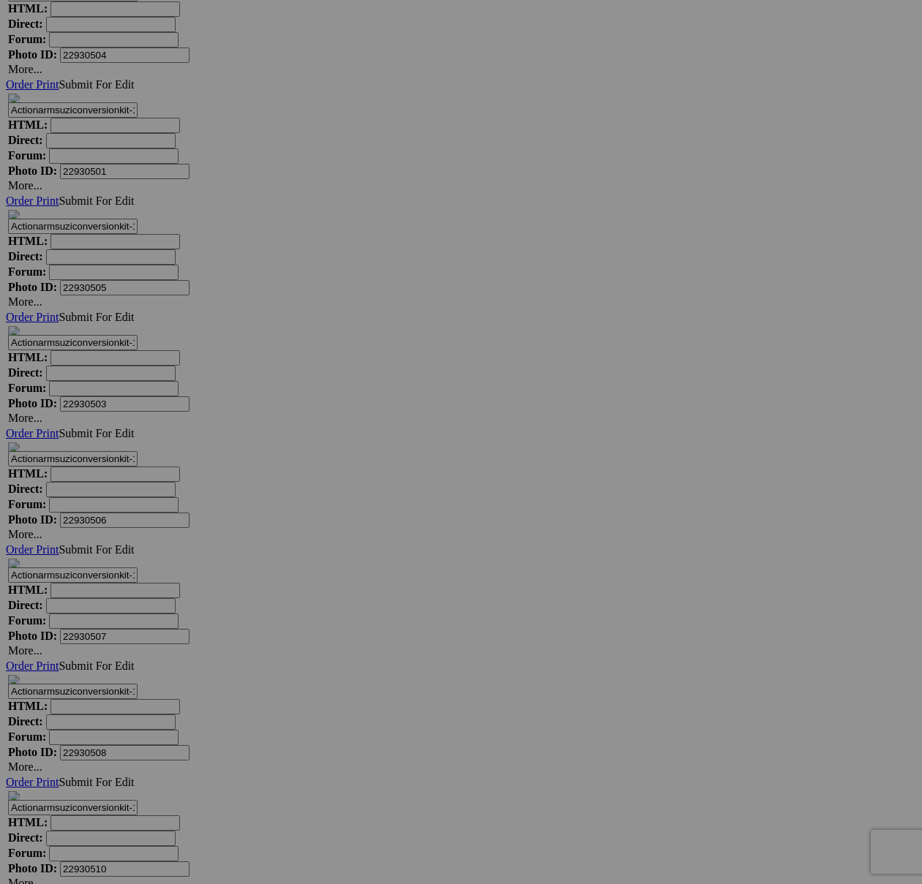
type textarea "<!-- SlickPic.com image hosting. HTML Bulk Share code Starts Here --> <div styl…"
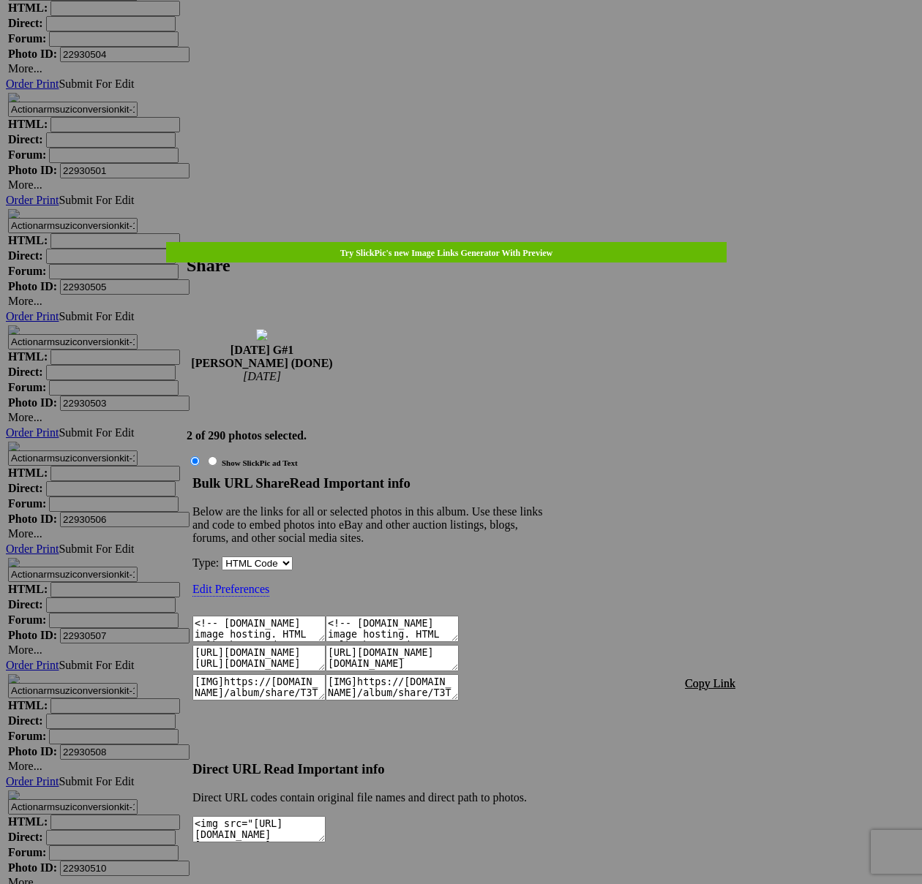
click at [727, 677] on font "Copy Link" at bounding box center [710, 683] width 50 height 12
click at [186, 242] on link at bounding box center [186, 242] width 0 height 0
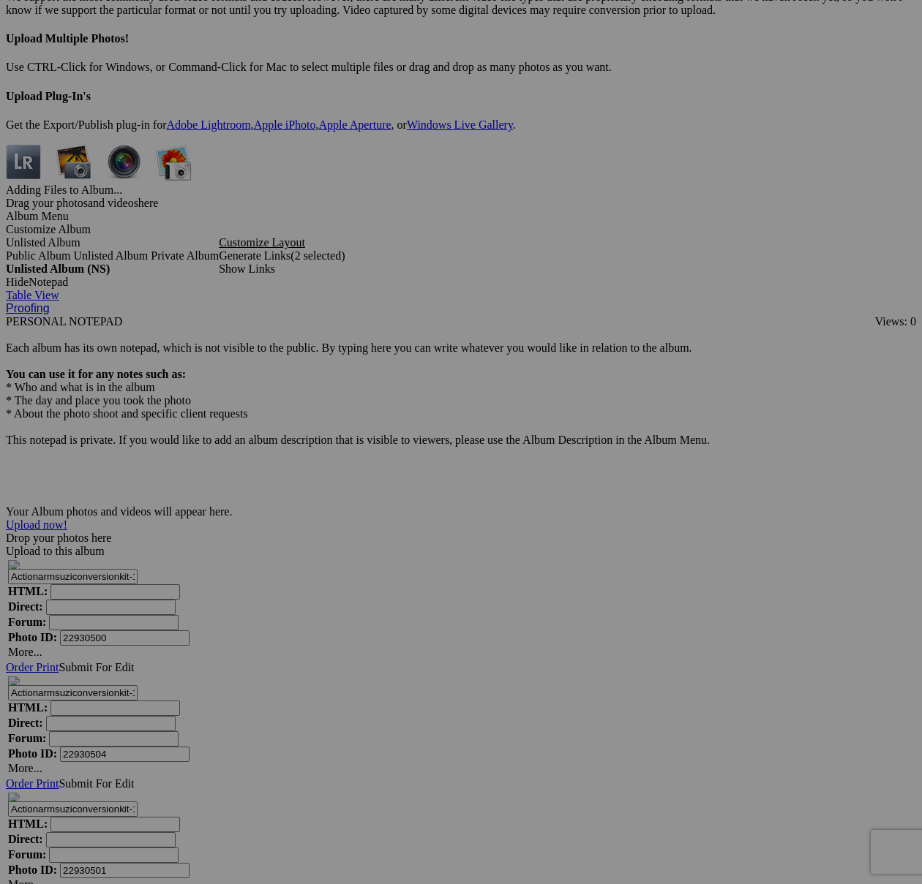
scroll to position [6342, 0]
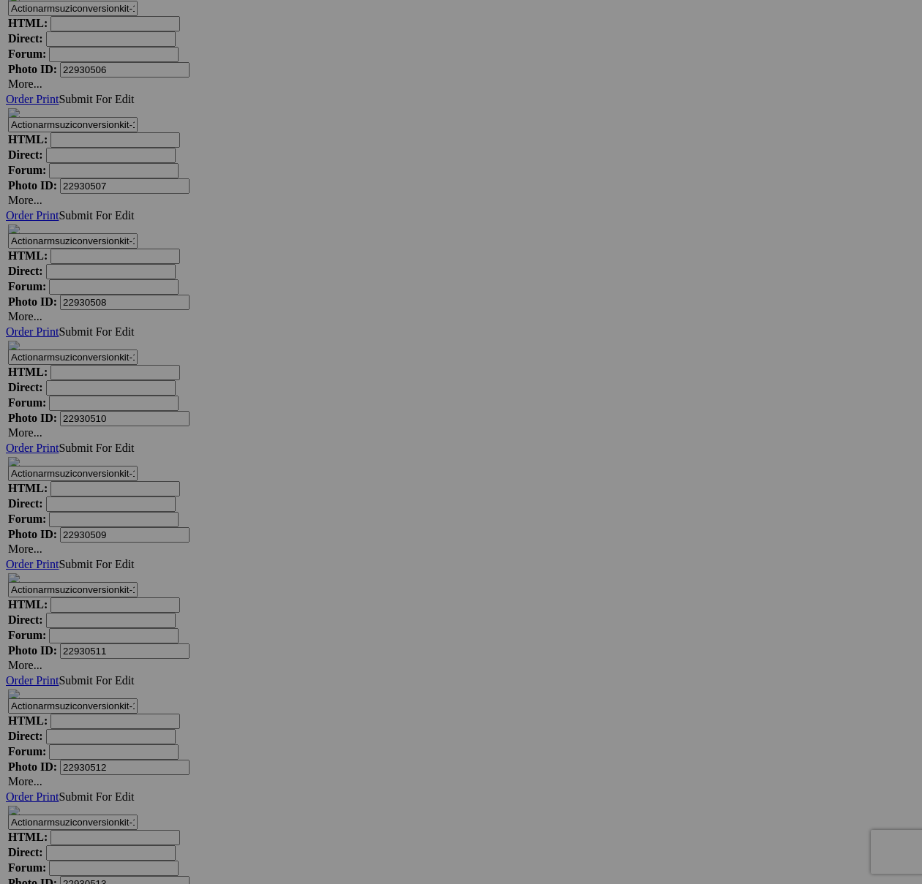
scroll to position [7505, 0]
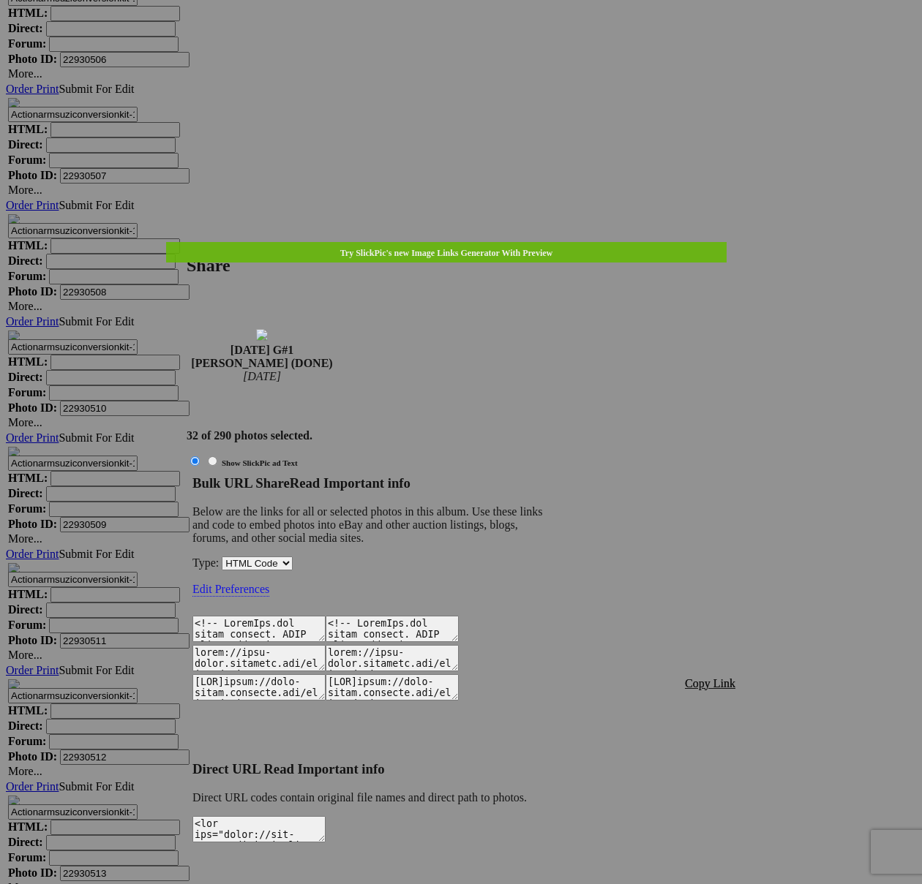
type textarea "<!-- SlickPic.com image hosting. HTML Bulk Share code Starts Here --> <div styl…"
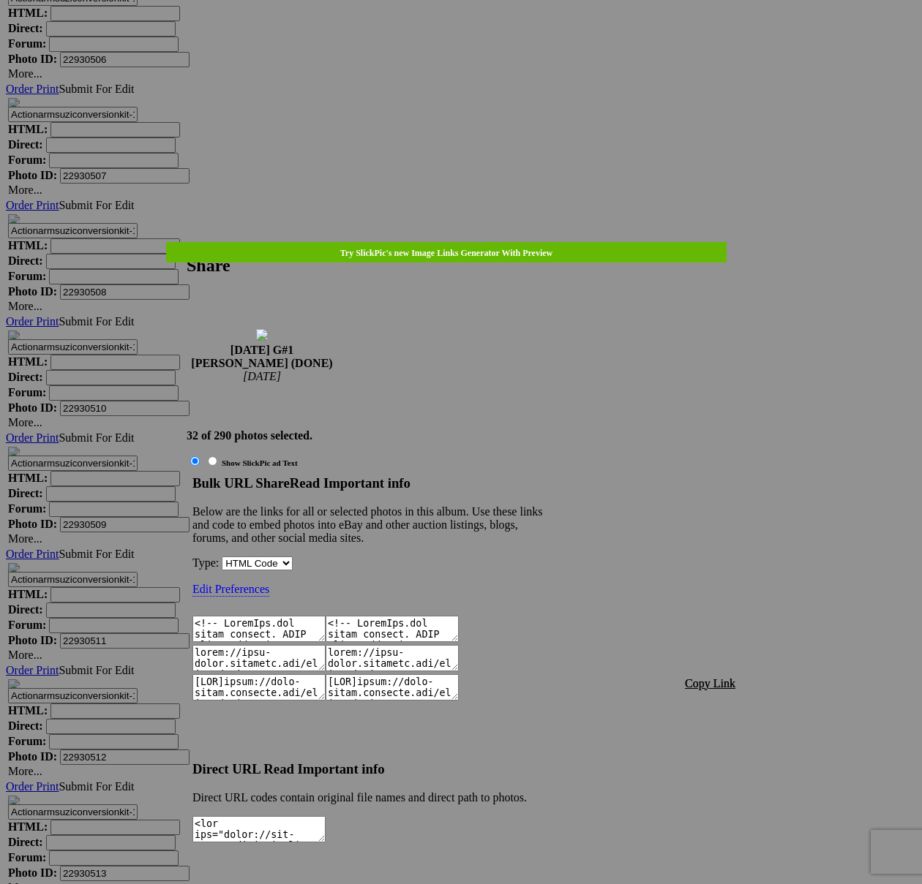
click at [701, 677] on span "Copy Link" at bounding box center [710, 683] width 50 height 12
click at [186, 242] on link at bounding box center [186, 242] width 0 height 0
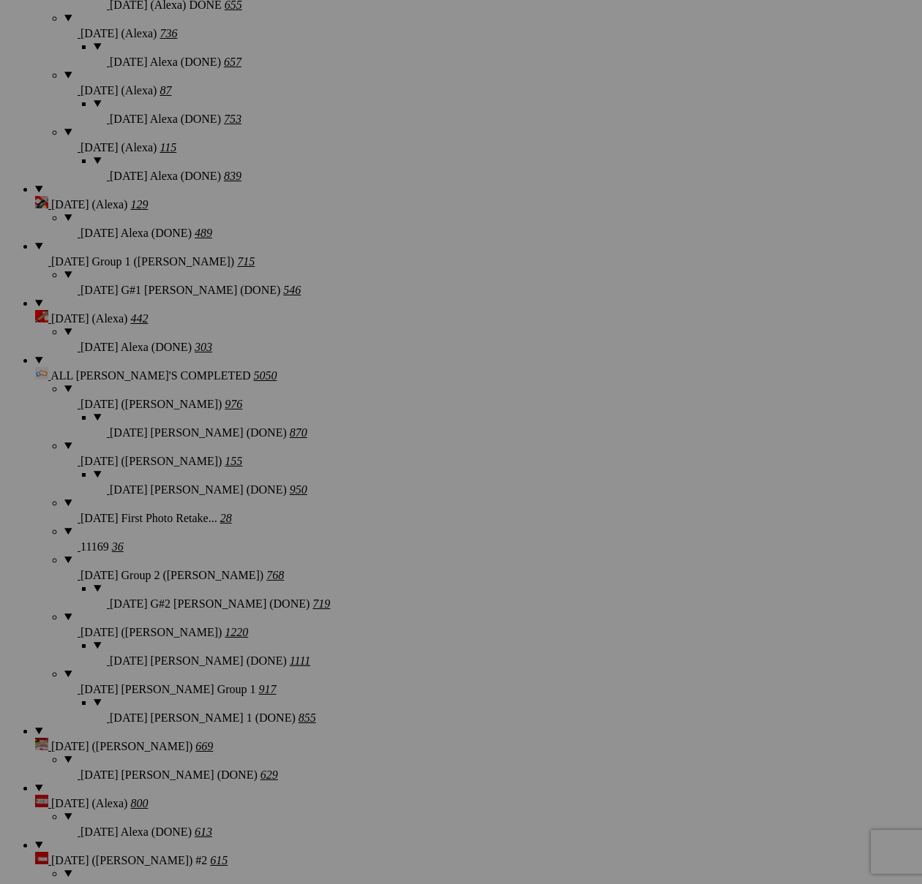
scroll to position [0, 0]
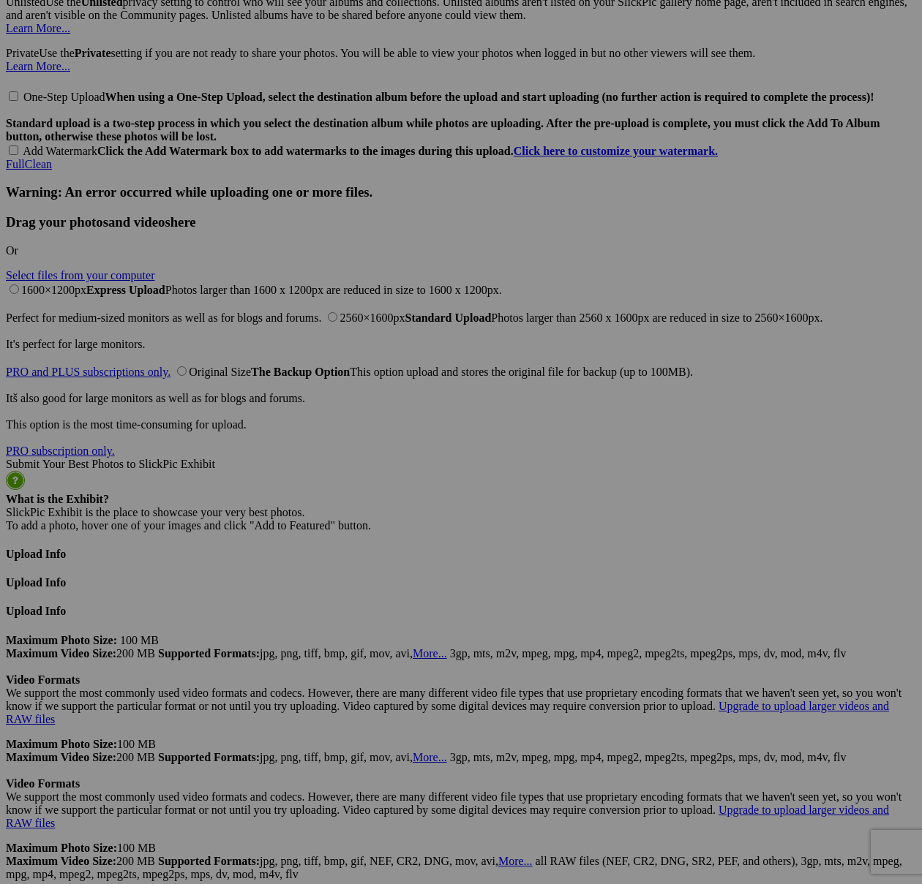
scroll to position [5193, 0]
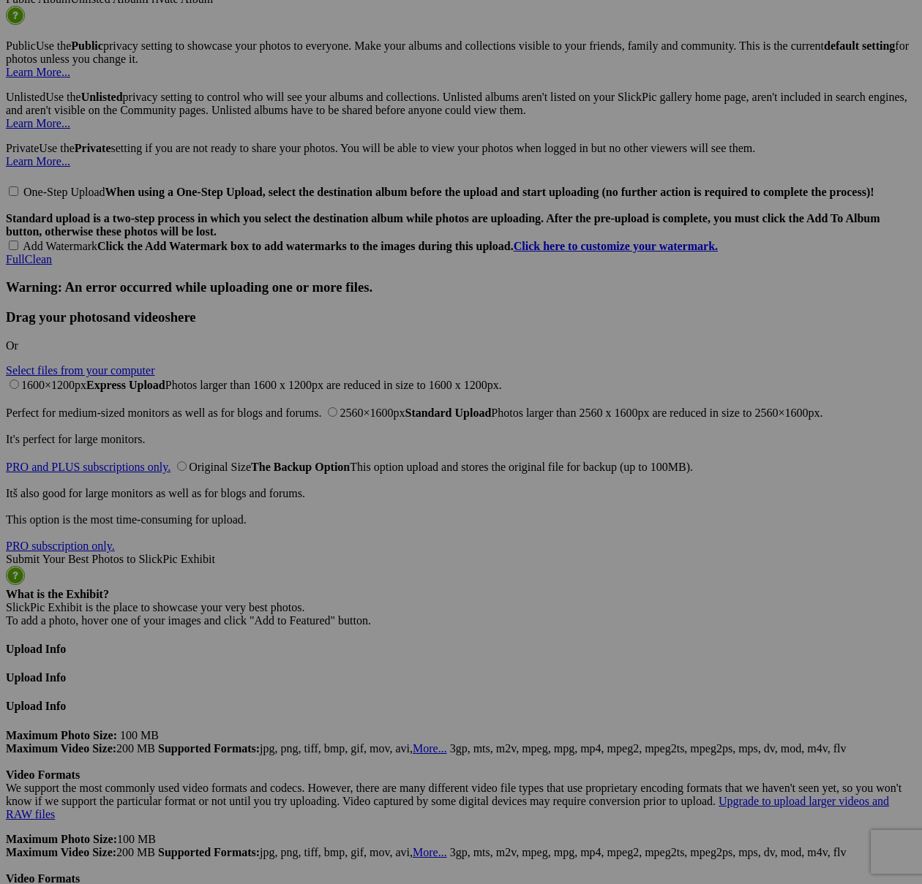
scroll to position [5380, 0]
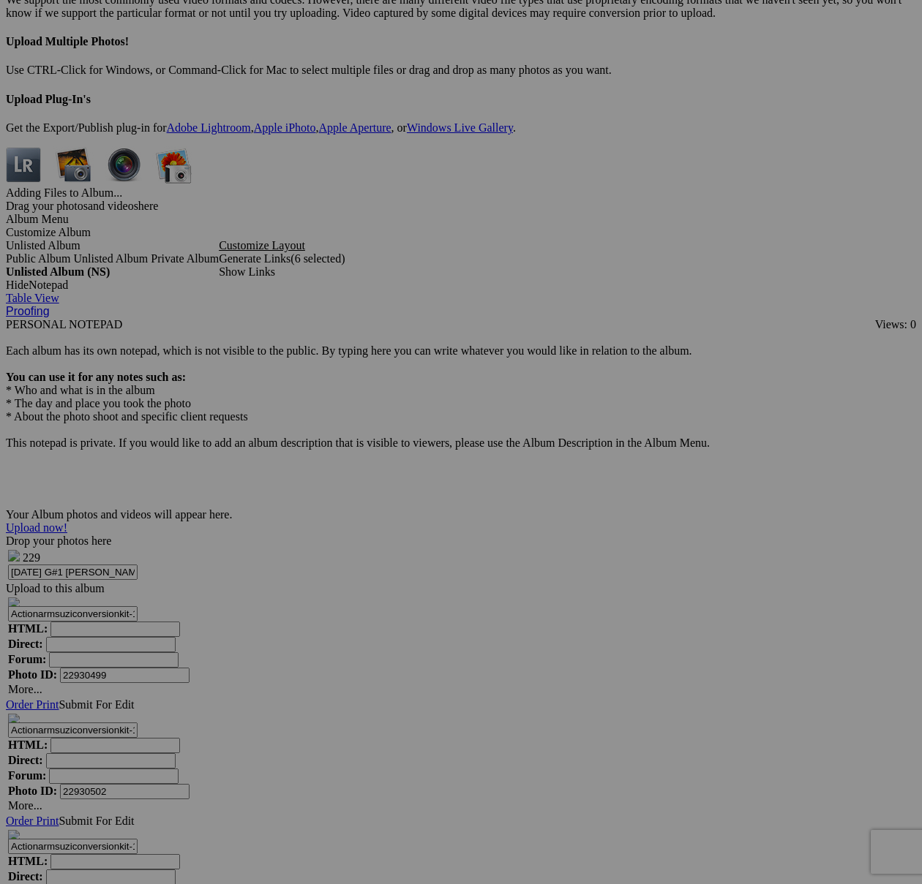
scroll to position [6323, 0]
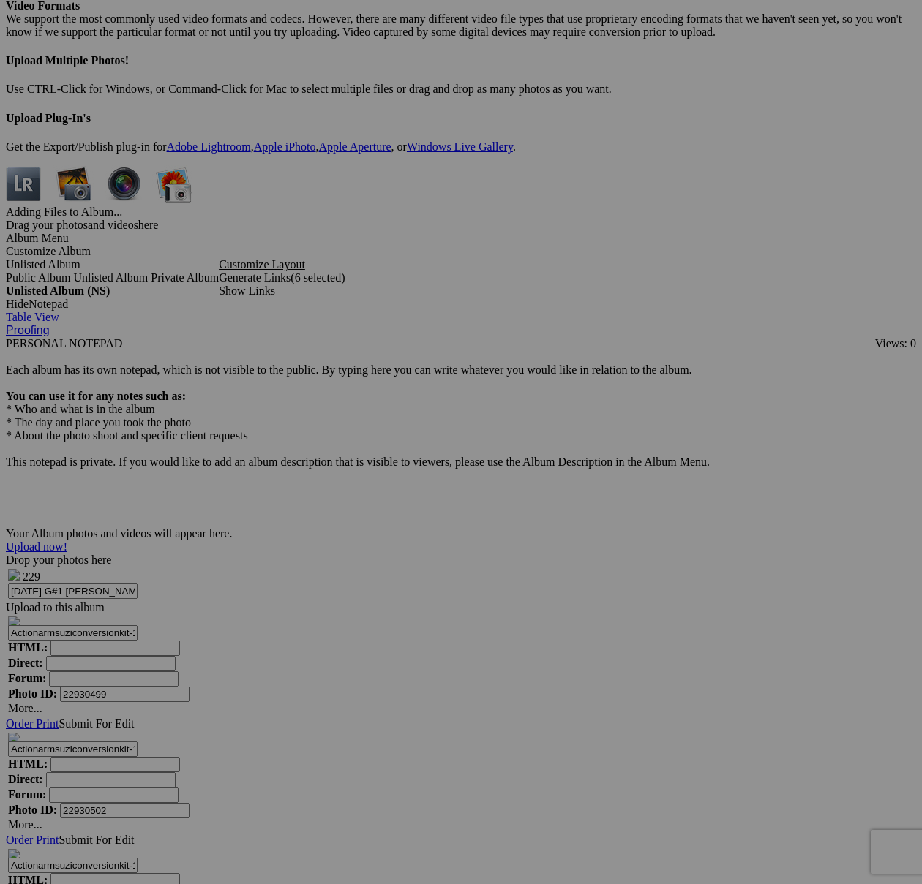
type textarea "<!-- SlickPic.com image hosting. HTML Bulk Share code Starts Here --> <div styl…"
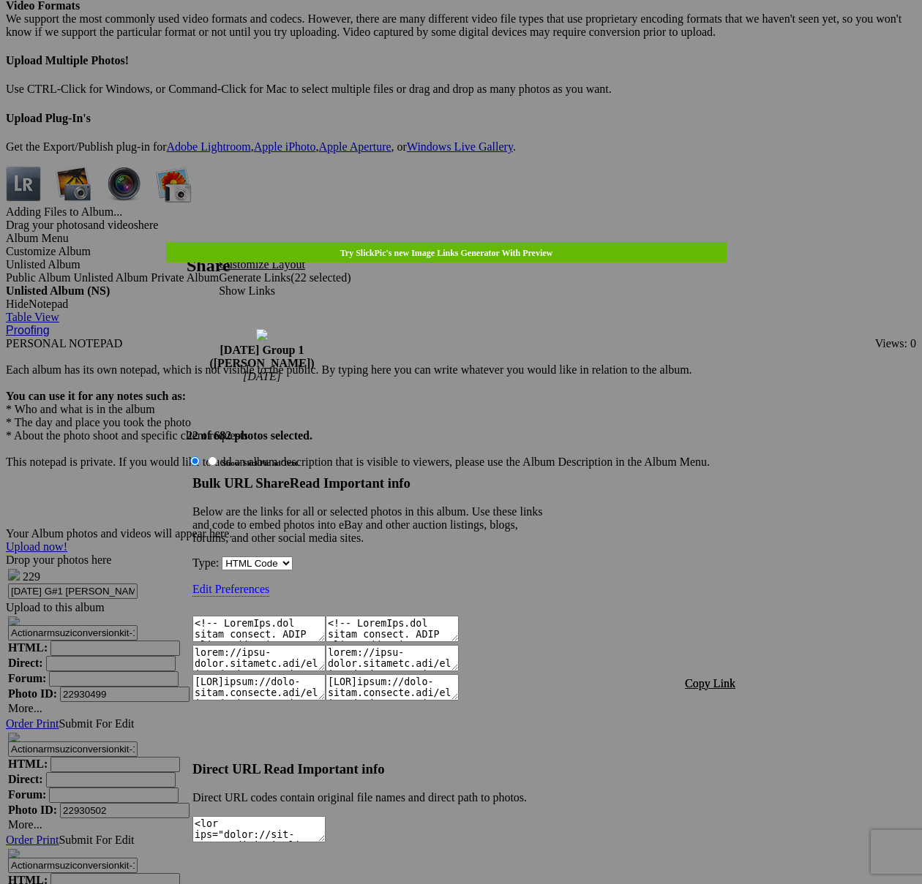
click at [720, 677] on span "Copy Link" at bounding box center [710, 683] width 50 height 12
click at [493, 34] on div at bounding box center [461, 442] width 922 height 884
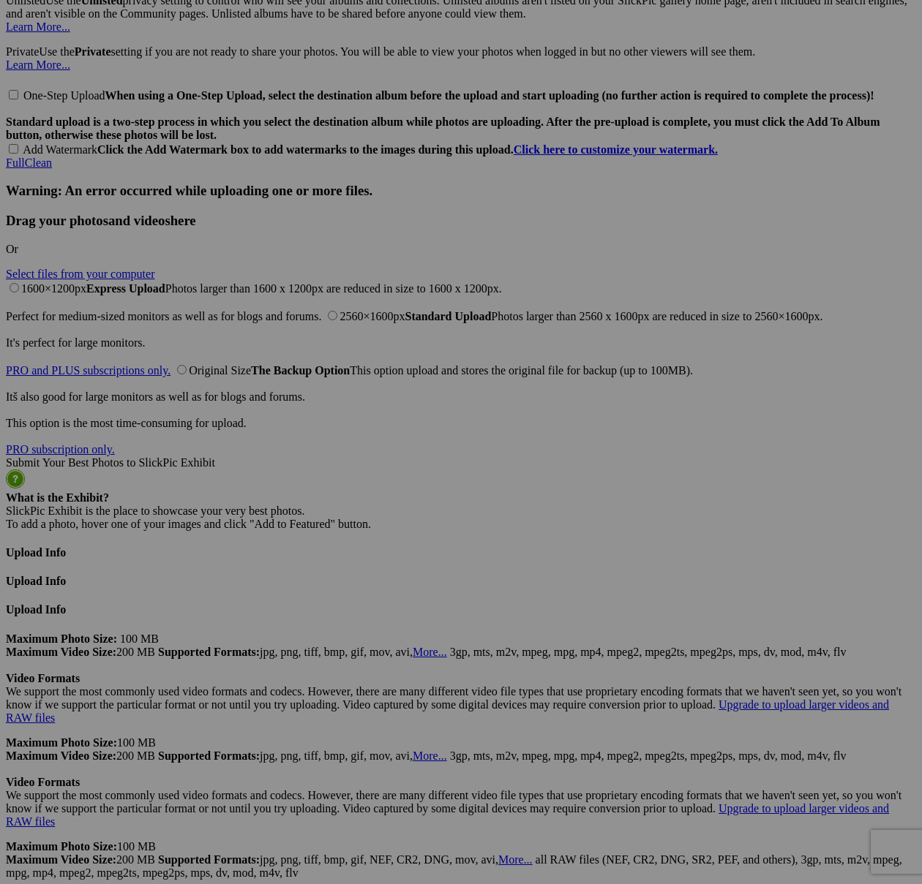
scroll to position [5224, 0]
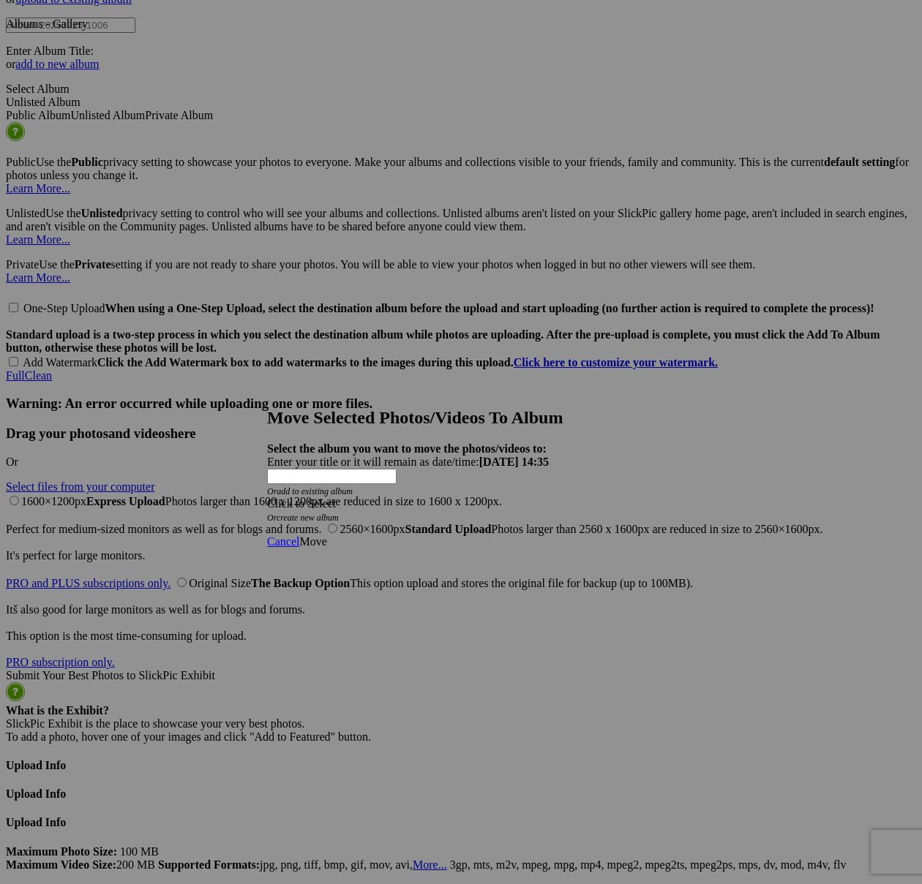
drag, startPoint x: 547, startPoint y: 461, endPoint x: 382, endPoint y: 487, distance: 167.4
click at [547, 497] on div "Click to Select" at bounding box center [461, 503] width 388 height 13
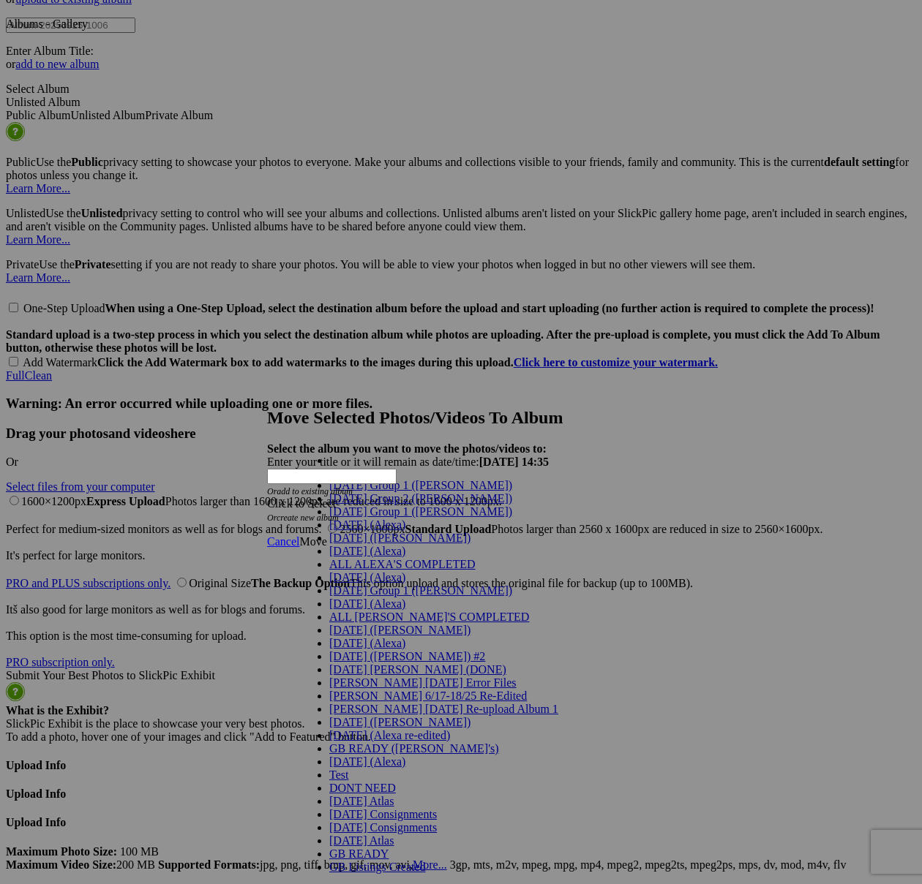
click at [343, 518] on span "[DATE] Group 1 ([PERSON_NAME])" at bounding box center [420, 511] width 183 height 12
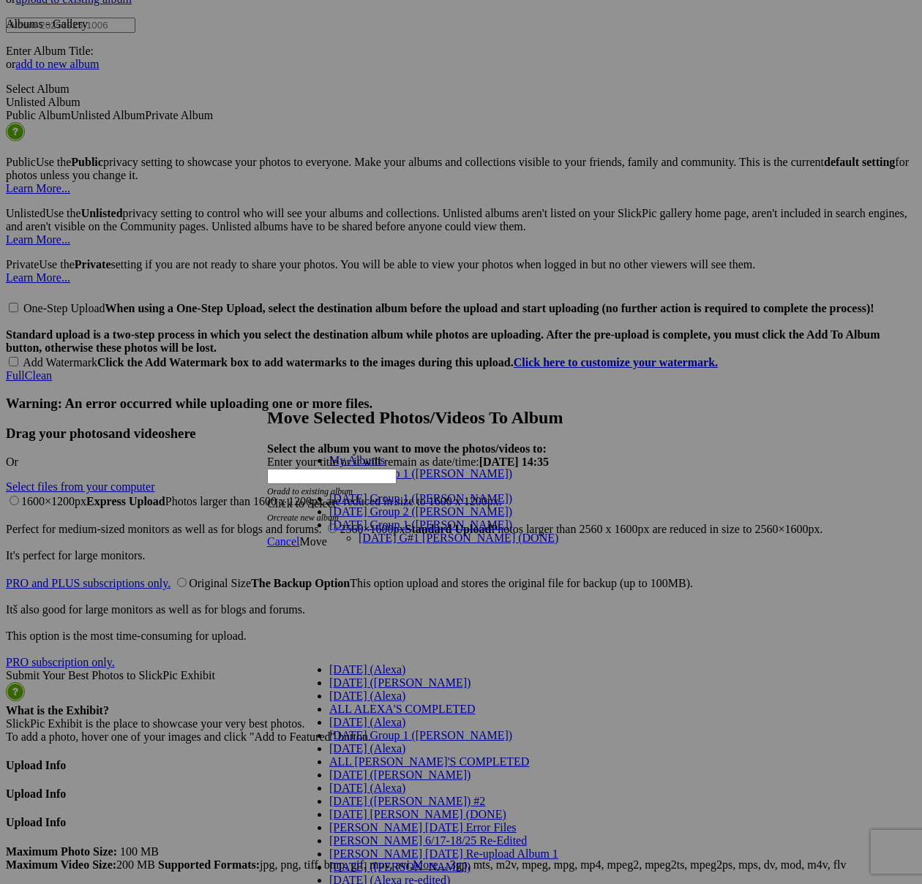
click at [411, 532] on link "[DATE] G#1 [PERSON_NAME] (DONE)" at bounding box center [458, 538] width 200 height 12
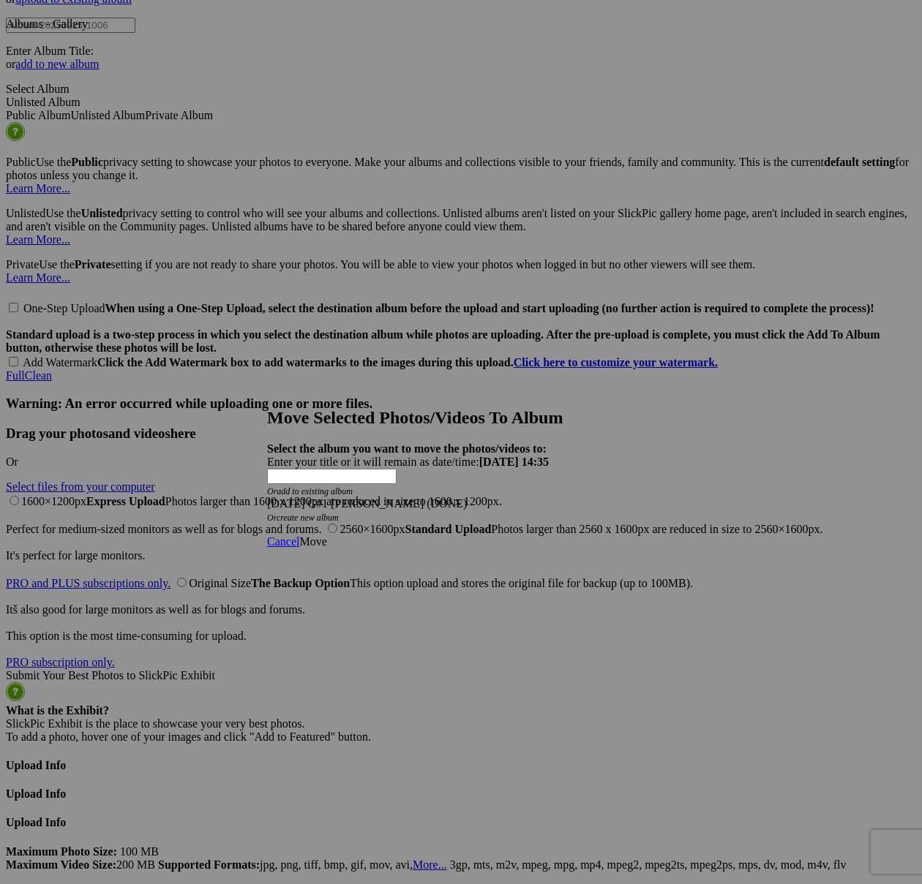
click at [326, 535] on span "Move" at bounding box center [312, 541] width 27 height 12
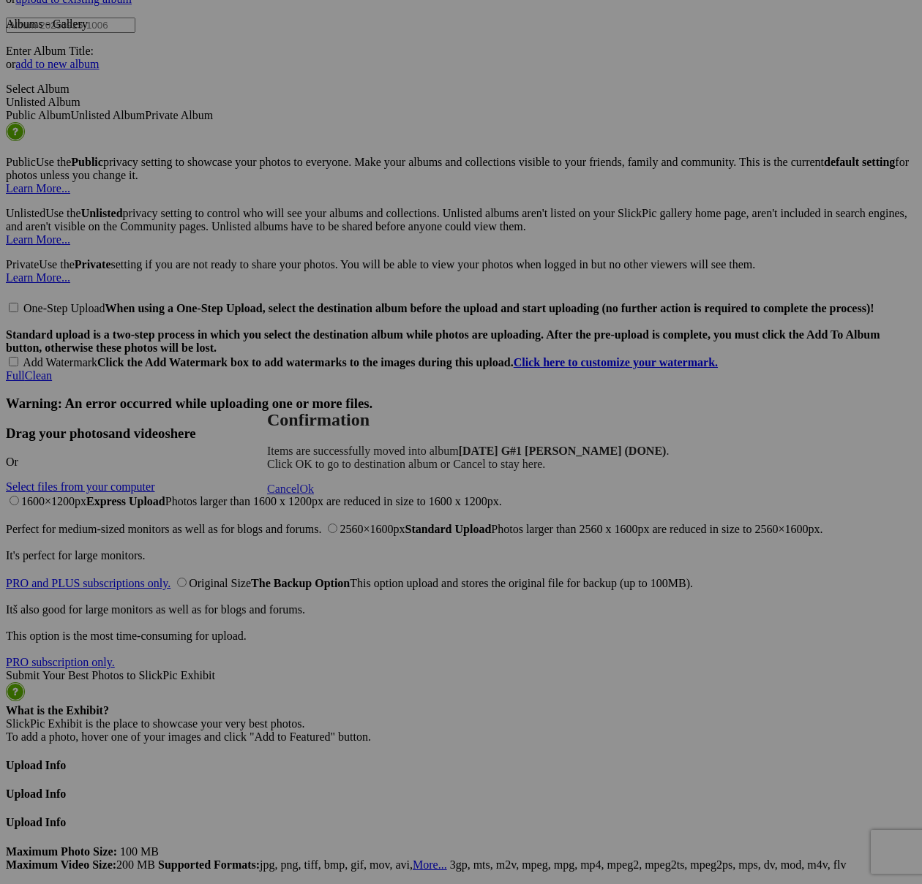
click at [299, 495] on span "Cancel" at bounding box center [283, 489] width 32 height 12
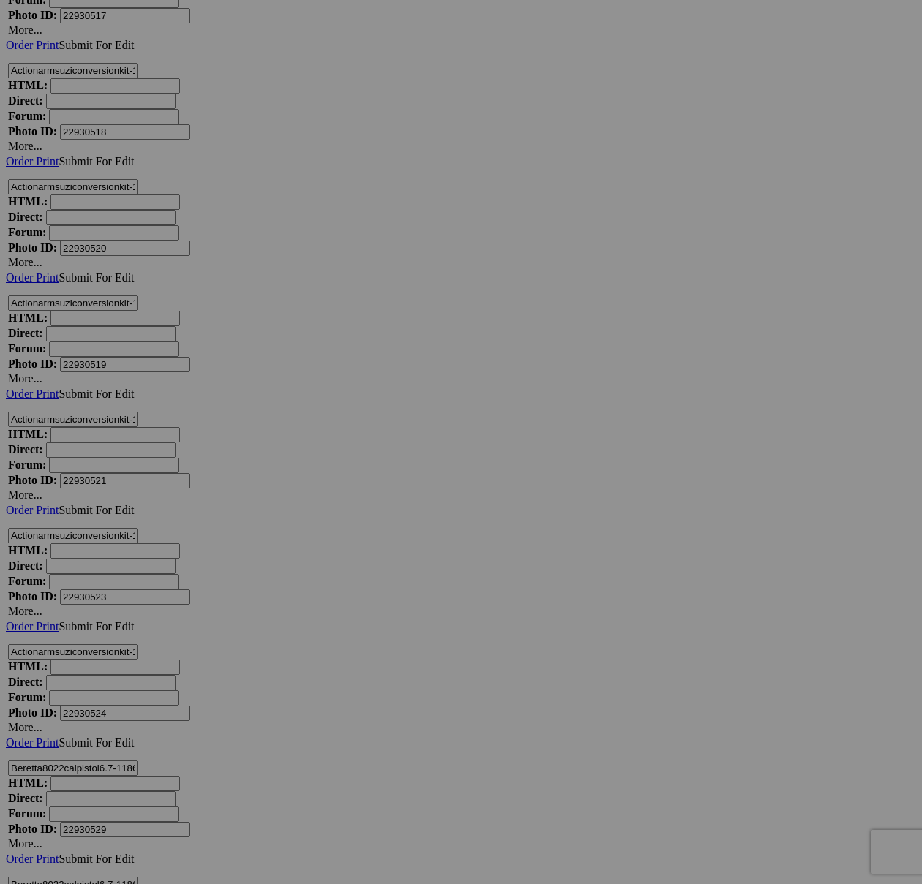
scroll to position [10298, 0]
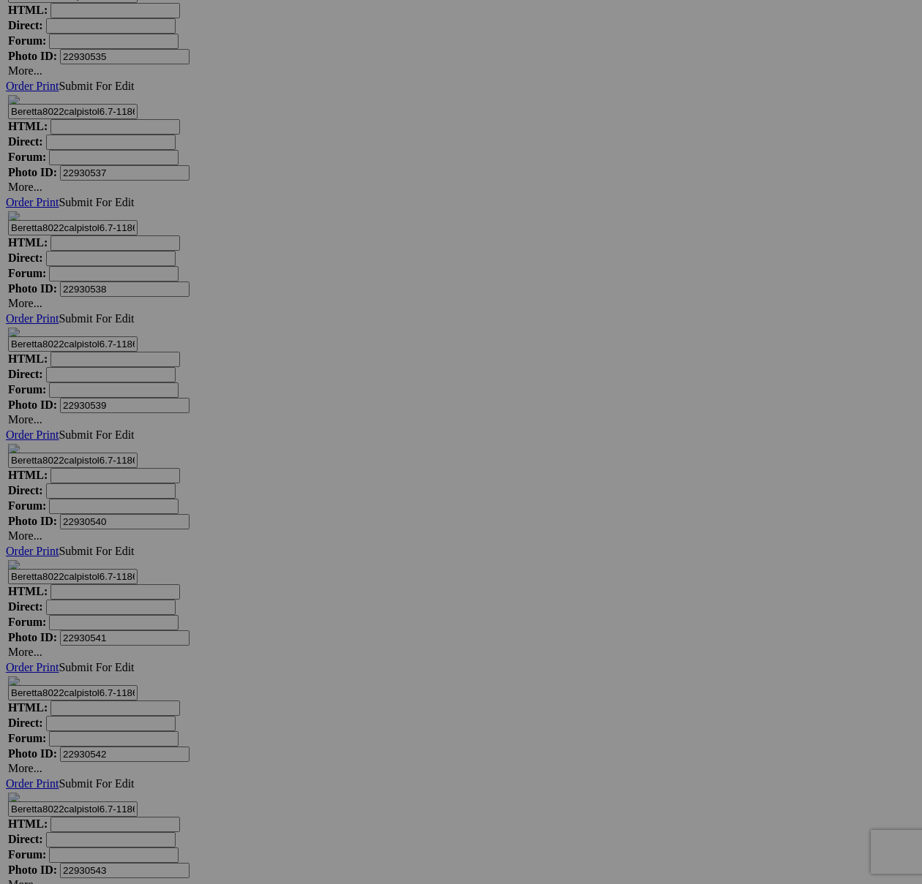
type textarea "<!-- [DOMAIN_NAME] image hosting. HTML Bulk Share code Starts Here --> <div sty…"
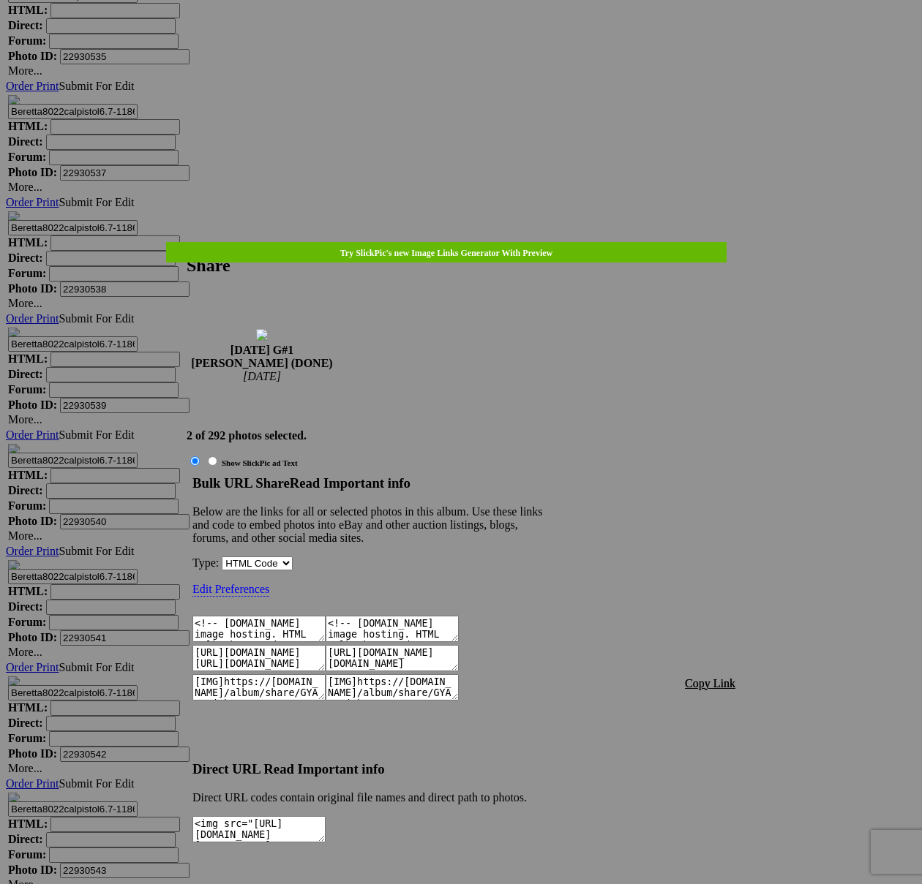
click at [691, 677] on span "Copy Link" at bounding box center [710, 683] width 50 height 12
click at [186, 242] on link at bounding box center [186, 242] width 0 height 0
